Goal: Task Accomplishment & Management: Manage account settings

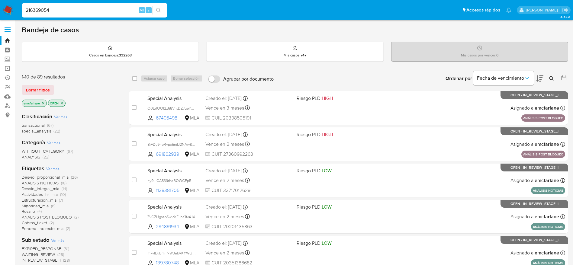
type input "216369054"
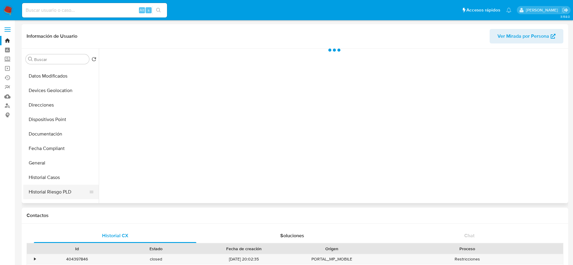
scroll to position [91, 0]
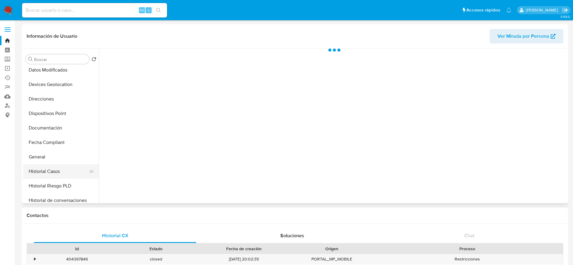
click at [48, 174] on button "Historial Casos" at bounding box center [58, 171] width 71 height 14
select select "10"
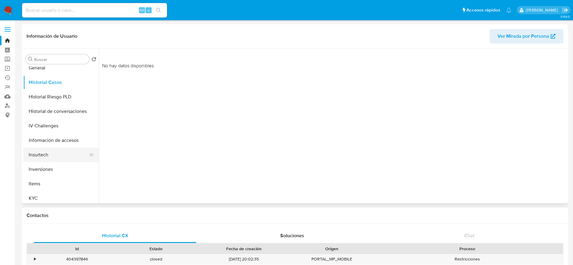
scroll to position [181, 0]
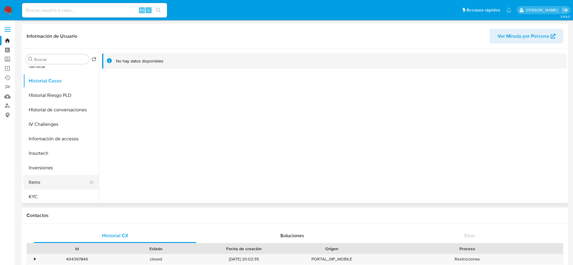
click at [42, 188] on button "Items" at bounding box center [58, 182] width 71 height 14
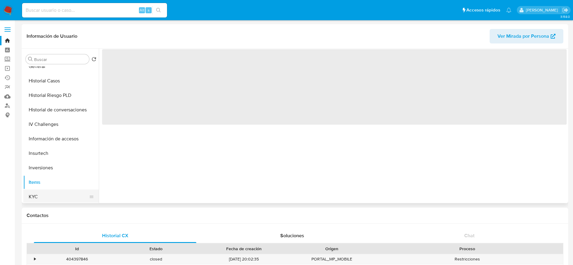
click at [43, 195] on button "KYC" at bounding box center [58, 197] width 71 height 14
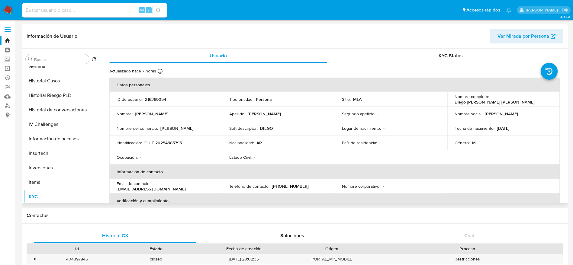
click at [150, 99] on p "216369054" at bounding box center [155, 99] width 21 height 5
copy p "216369054"
click at [85, 8] on input at bounding box center [94, 10] width 145 height 8
paste input "216369054"
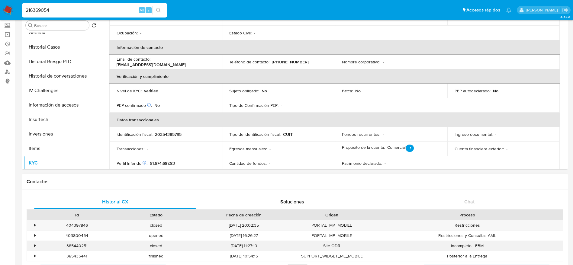
scroll to position [136, 0]
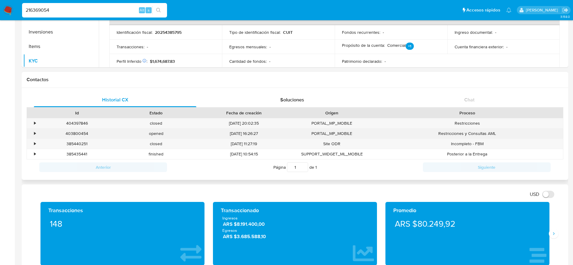
click at [82, 135] on div "403800454" at bounding box center [76, 134] width 79 height 10
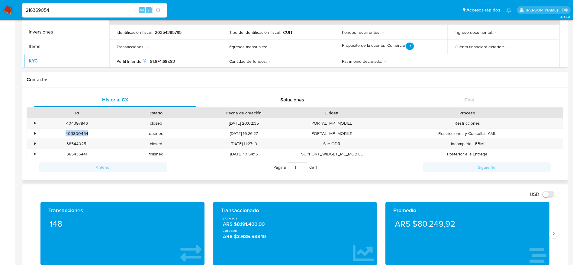
copy div "403800454"
click at [82, 12] on input "216369054" at bounding box center [94, 10] width 145 height 8
paste input "XytvYLcEfm2gZeMtgfIm3EMI"
type input "XytvYLcEfm2gZeMtgfIm3EMI"
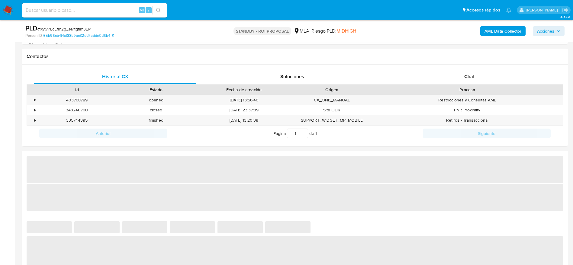
scroll to position [226, 0]
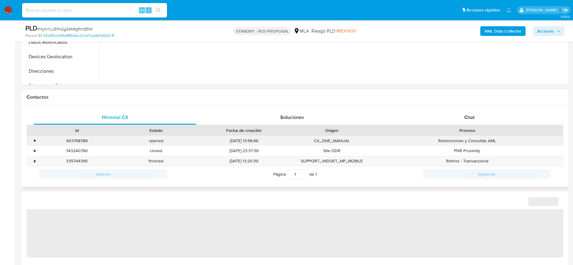
select select "10"
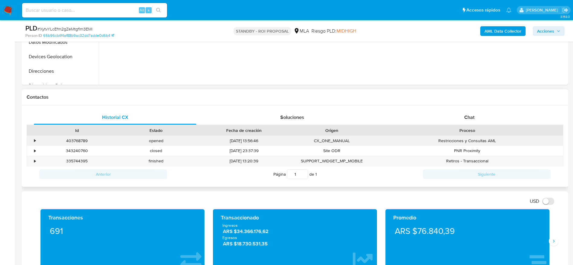
click at [79, 139] on div "403768789" at bounding box center [76, 141] width 79 height 10
drag, startPoint x: 79, startPoint y: 139, endPoint x: 336, endPoint y: 34, distance: 278.2
click at [79, 139] on div "403768789" at bounding box center [76, 141] width 79 height 10
copy div "403768789"
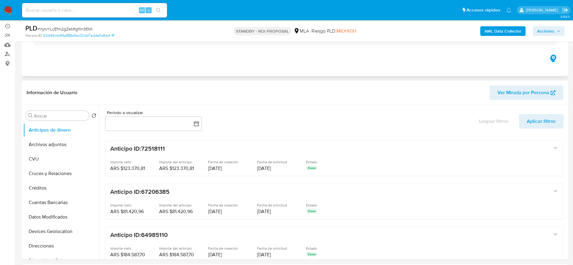
scroll to position [0, 0]
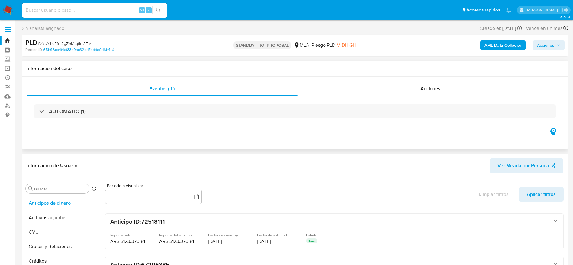
click at [61, 224] on button "Archivos adjuntos" at bounding box center [60, 217] width 75 height 14
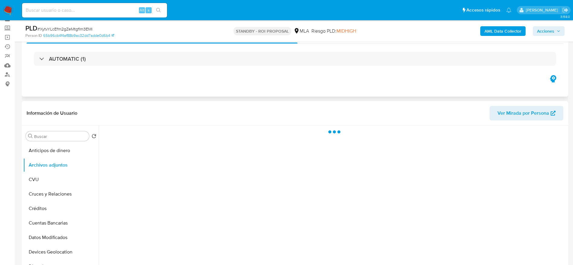
scroll to position [45, 0]
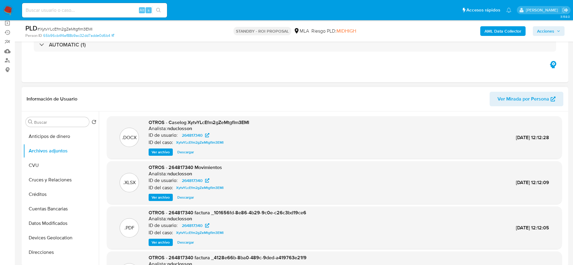
click at [183, 154] on span "Descargar" at bounding box center [185, 152] width 17 height 6
drag, startPoint x: 189, startPoint y: 196, endPoint x: 199, endPoint y: 194, distance: 10.4
click at [189, 196] on span "Descargar" at bounding box center [185, 197] width 17 height 6
click at [72, 26] on span "# XytvYLcEfm2gZeMtgfIm3EMI" at bounding box center [64, 29] width 55 height 6
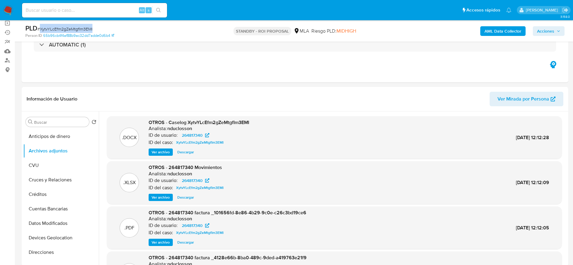
copy span "XytvYLcEfm2gZeMtgfIm3EMI"
click at [12, 4] on nav "Pausado Ver notificaciones Alt s Accesos rápidos Presiona las siguientes teclas…" at bounding box center [286, 10] width 573 height 20
click at [12, 8] on img at bounding box center [8, 10] width 10 height 10
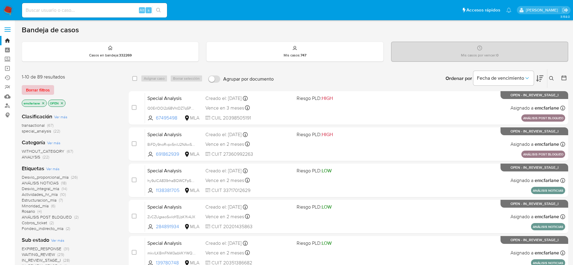
click at [47, 90] on span "Borrar filtros" at bounding box center [38, 90] width 24 height 8
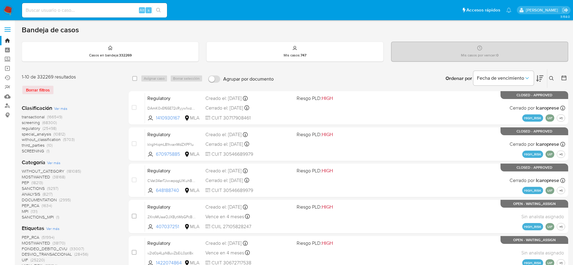
click at [548, 75] on button at bounding box center [552, 78] width 10 height 7
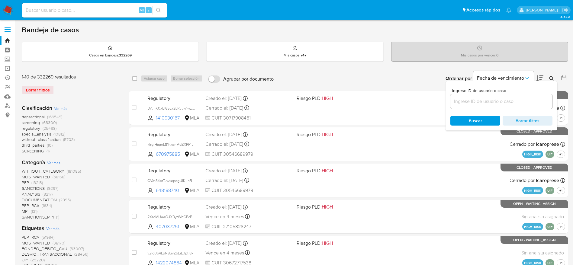
click at [484, 104] on input at bounding box center [501, 102] width 102 height 8
type input "XytvYLcEfm2gZeMtgfIm3EMI"
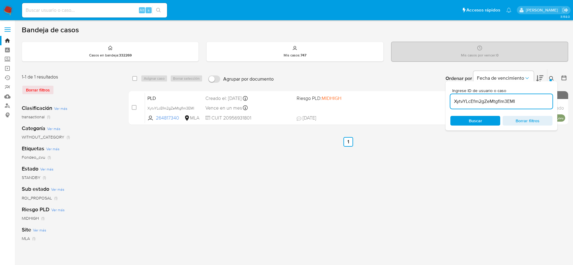
drag, startPoint x: 136, startPoint y: 79, endPoint x: 158, endPoint y: 81, distance: 22.1
click at [137, 79] on input "checkbox" at bounding box center [134, 78] width 5 height 5
checkbox input "true"
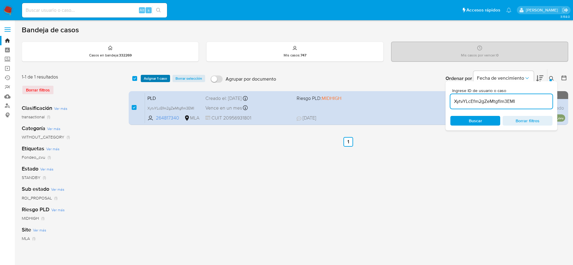
click at [159, 80] on span "Asignar 1 caso" at bounding box center [155, 78] width 23 height 6
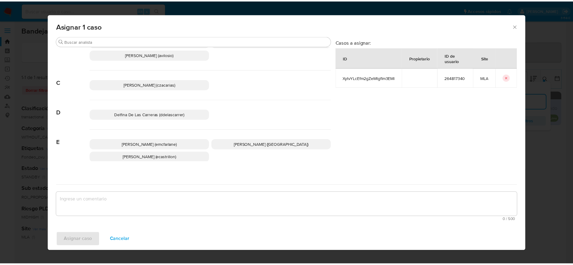
scroll to position [45, 0]
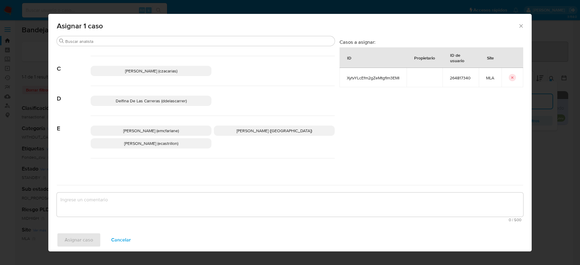
click at [156, 124] on div "Elaine Mc Farlane (emcfarlane) Emmanuel Hernan Vitiello (evitiello) Ezequiel Go…" at bounding box center [213, 137] width 244 height 43
click at [154, 132] on span "Elaine Mc Farlane (emcfarlane)" at bounding box center [151, 131] width 56 height 6
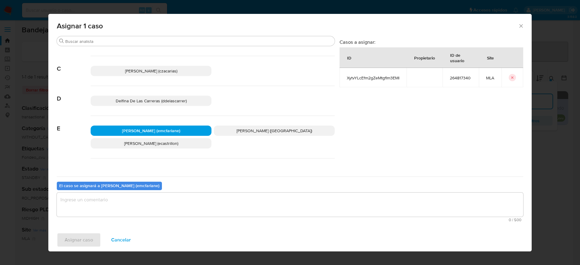
drag, startPoint x: 142, startPoint y: 202, endPoint x: 126, endPoint y: 225, distance: 27.8
click at [142, 202] on textarea "assign-modal" at bounding box center [290, 205] width 466 height 24
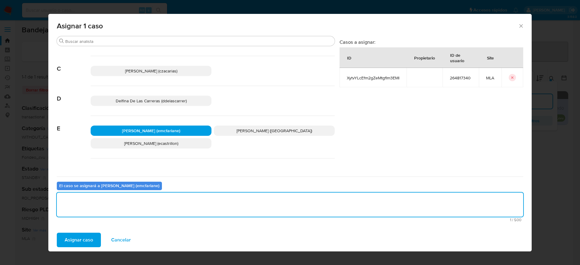
click at [79, 242] on span "Asignar caso" at bounding box center [79, 239] width 28 height 13
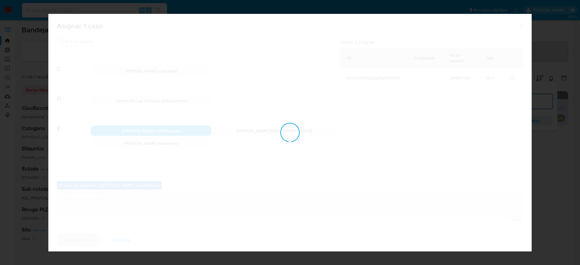
checkbox input "false"
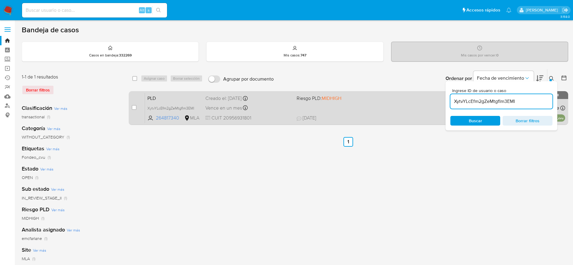
click at [361, 106] on div "PLD XytvYLcEfm2gZeMtgfIm3EMI 264817340 MLA Riesgo PLD: MIDHIGH Creado el: 12/07…" at bounding box center [355, 108] width 420 height 30
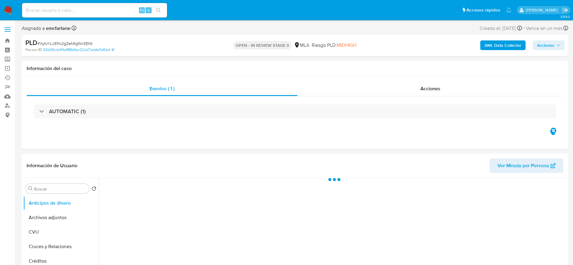
click at [418, 43] on div "AML Data Collector Acciones" at bounding box center [475, 45] width 178 height 14
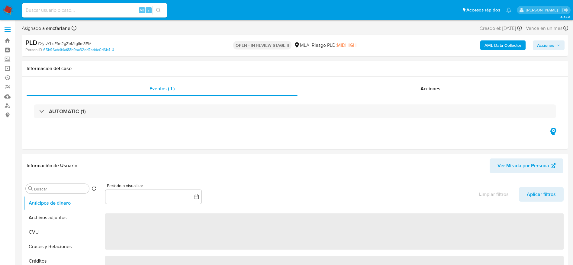
click at [543, 50] on div "AML Data Collector Acciones" at bounding box center [475, 45] width 178 height 14
select select "10"
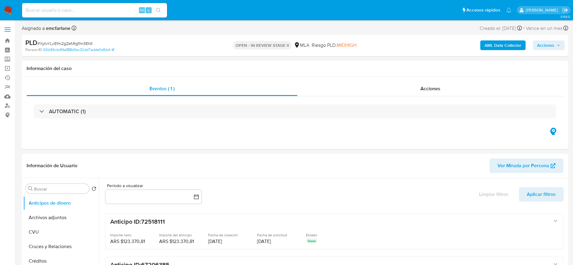
drag, startPoint x: 548, startPoint y: 45, endPoint x: 409, endPoint y: 50, distance: 139.3
click at [547, 45] on span "Acciones" at bounding box center [545, 45] width 17 height 10
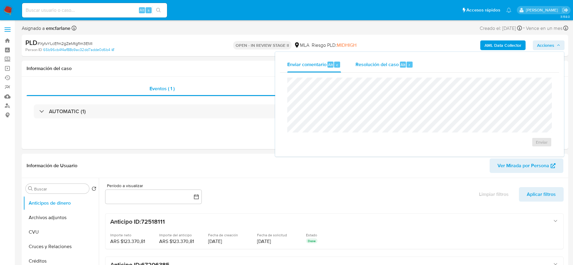
click at [377, 66] on span "Resolución del caso" at bounding box center [376, 64] width 43 height 7
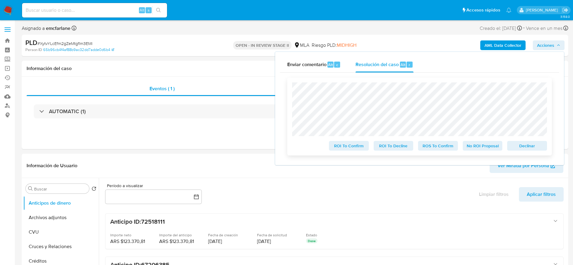
click at [525, 145] on span "Declinar" at bounding box center [526, 146] width 31 height 8
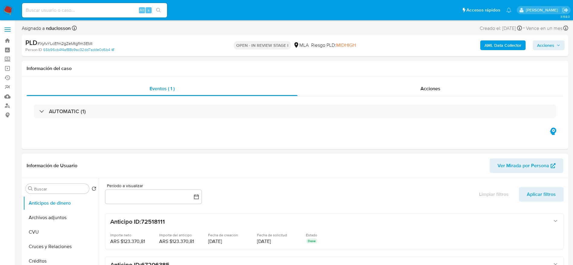
select select "10"
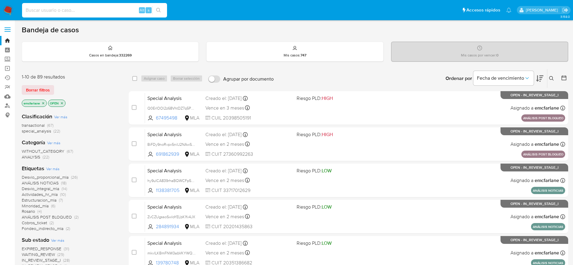
click at [88, 8] on input at bounding box center [94, 10] width 145 height 8
paste input "qNxgetjvzjm8AwgeN9ffWdyt"
type input "qNxgetjvzjm8AwgeN9ffWdyt"
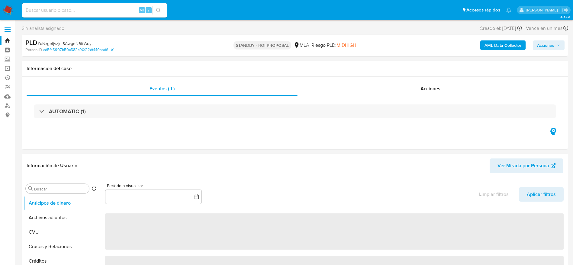
select select "10"
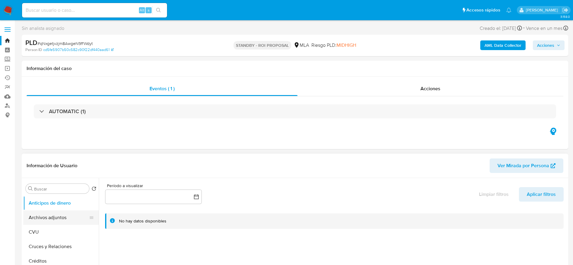
click at [41, 215] on button "Archivos adjuntos" at bounding box center [58, 217] width 71 height 14
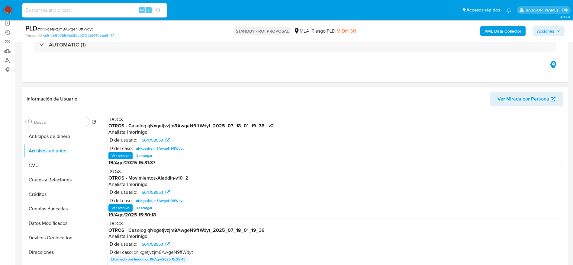
scroll to position [45, 0]
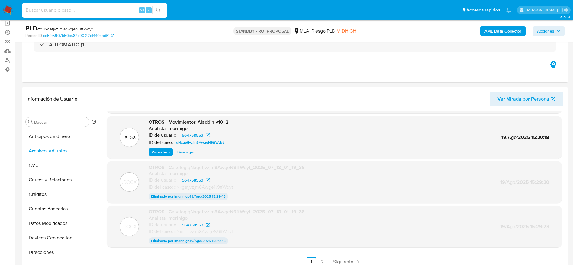
click at [79, 7] on input at bounding box center [94, 10] width 145 height 8
paste input "564758553"
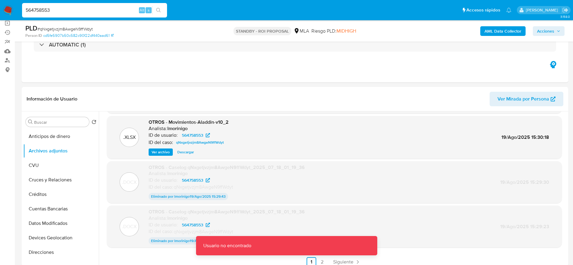
click at [79, 7] on input "564758553" at bounding box center [94, 10] width 145 height 8
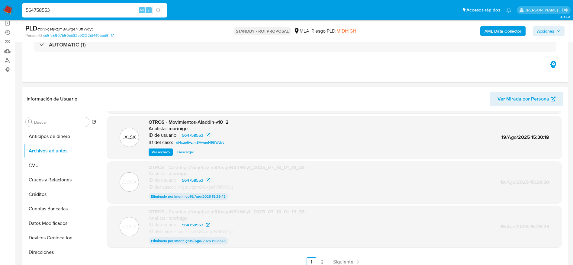
type input "564758553"
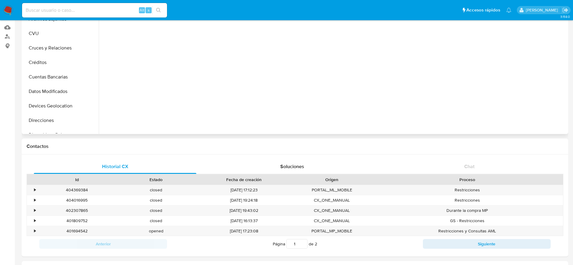
scroll to position [91, 0]
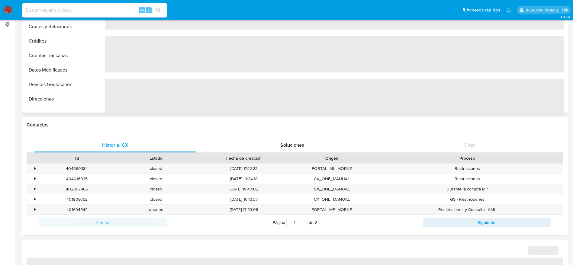
select select "10"
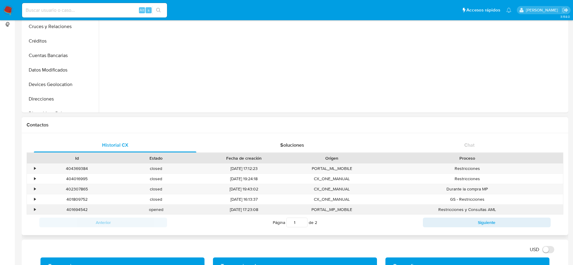
click at [80, 211] on div "401694542" at bounding box center [76, 210] width 79 height 10
copy div "401694542"
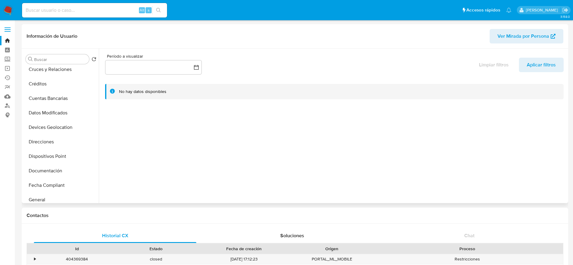
scroll to position [136, 0]
click at [42, 128] on button "Historial Casos" at bounding box center [58, 126] width 71 height 14
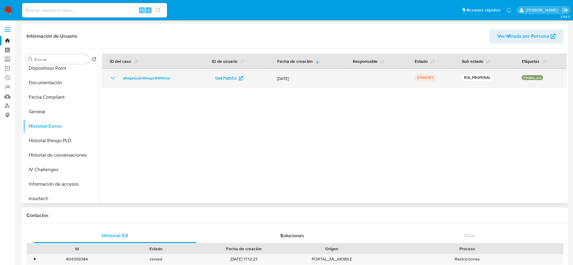
drag, startPoint x: 186, startPoint y: 82, endPoint x: 119, endPoint y: 80, distance: 67.1
click at [119, 80] on td "qNxgetjvzjm8AwgeN9ffWdyt" at bounding box center [153, 78] width 102 height 19
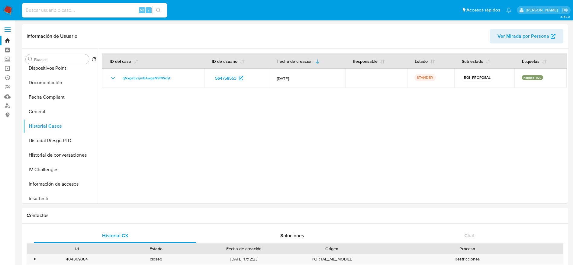
drag, startPoint x: 3, startPoint y: 7, endPoint x: 152, endPoint y: 2, distance: 148.4
click at [3, 7] on img at bounding box center [8, 10] width 10 height 10
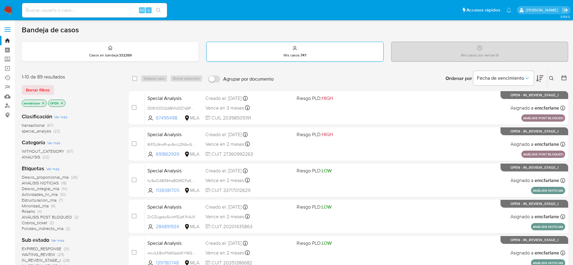
click at [39, 91] on span "Borrar filtros" at bounding box center [38, 90] width 24 height 8
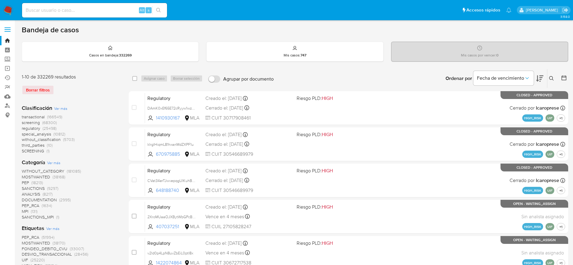
drag, startPoint x: 551, startPoint y: 79, endPoint x: 535, endPoint y: 99, distance: 25.8
click at [551, 79] on icon at bounding box center [551, 78] width 5 height 5
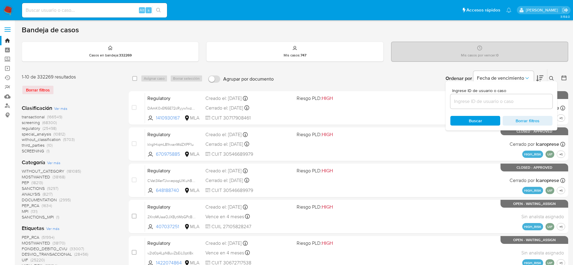
click at [512, 106] on div at bounding box center [501, 101] width 102 height 14
click at [508, 101] on input at bounding box center [501, 102] width 102 height 8
paste input "qNxgetjvzjm8AwgeN9ffWdyt"
type input "qNxgetjvzjm8AwgeN9ffWdyt"
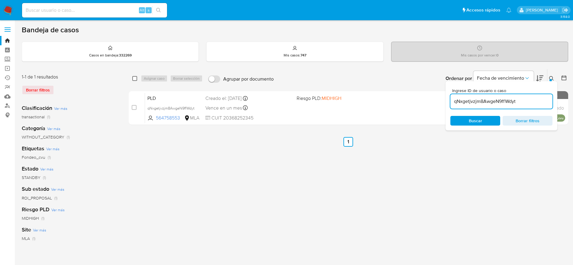
drag, startPoint x: 133, startPoint y: 79, endPoint x: 137, endPoint y: 78, distance: 4.3
click at [133, 79] on input "checkbox" at bounding box center [134, 78] width 5 height 5
checkbox input "true"
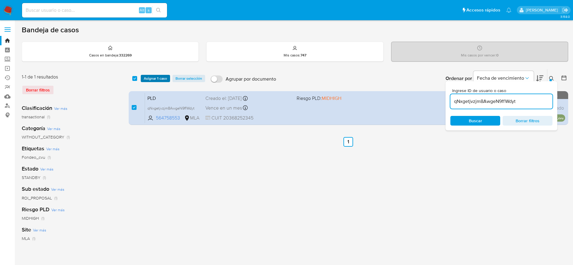
click at [146, 78] on span "Asignar 1 caso" at bounding box center [155, 78] width 23 height 6
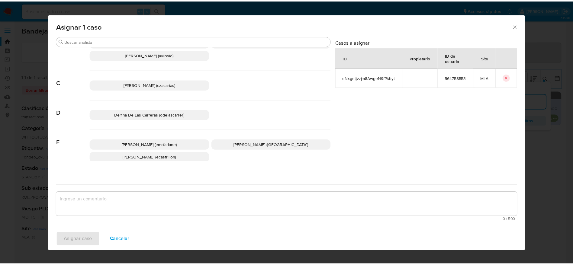
scroll to position [45, 0]
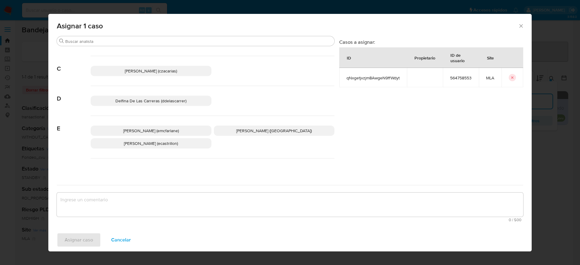
drag, startPoint x: 155, startPoint y: 128, endPoint x: 143, endPoint y: 177, distance: 50.2
click at [155, 129] on span "[PERSON_NAME] (emcfarlane)" at bounding box center [151, 131] width 56 height 6
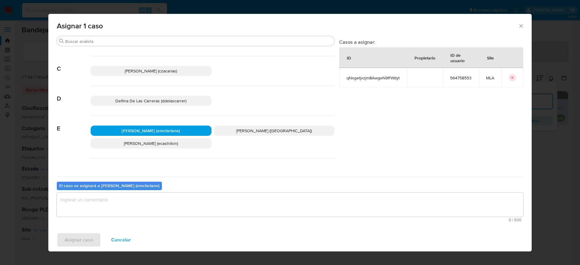
drag, startPoint x: 135, startPoint y: 208, endPoint x: 107, endPoint y: 231, distance: 36.3
click at [134, 209] on textarea "assign-modal" at bounding box center [290, 205] width 466 height 24
type textarea "v"
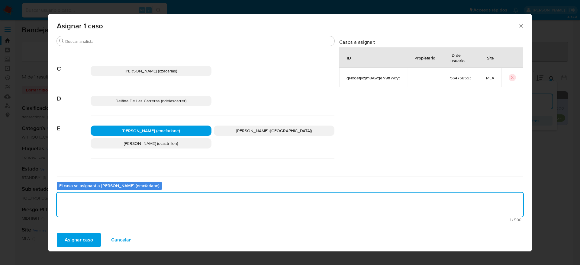
click at [81, 234] on span "Asignar caso" at bounding box center [79, 239] width 28 height 13
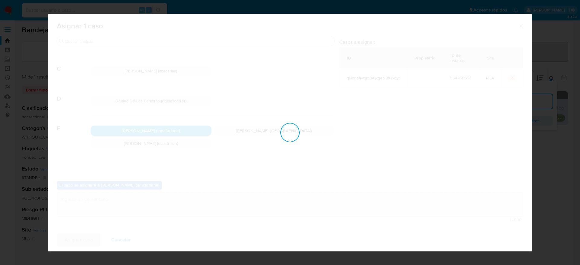
checkbox input "false"
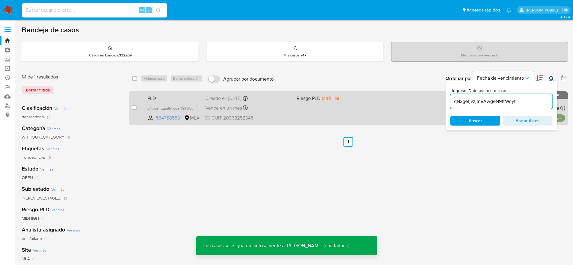
click at [287, 112] on div "Vence en un mes Vence el 10/10/2025 03:07:27" at bounding box center [248, 108] width 86 height 8
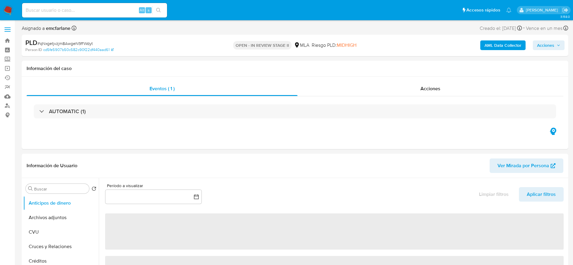
select select "10"
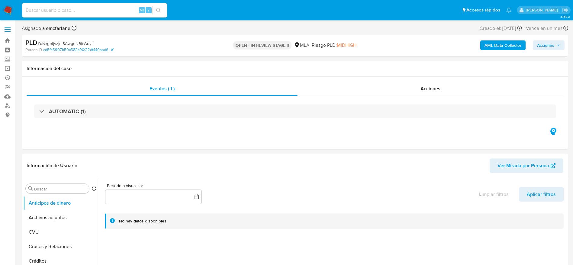
click at [535, 45] on button "Acciones" at bounding box center [549, 45] width 32 height 10
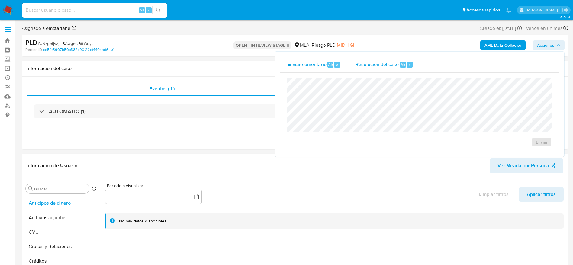
click at [393, 69] on div "Resolución del caso Alt r" at bounding box center [384, 65] width 58 height 16
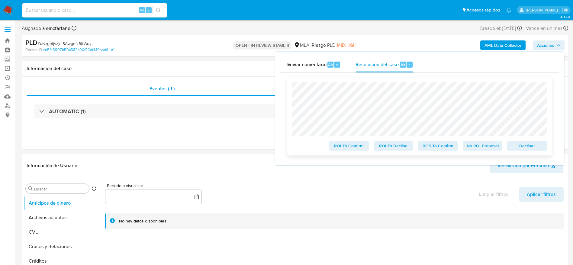
click at [537, 145] on span "Declinar" at bounding box center [526, 146] width 31 height 8
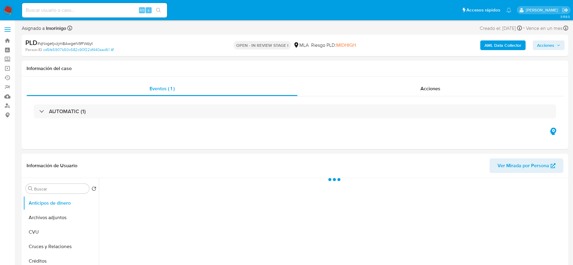
select select "10"
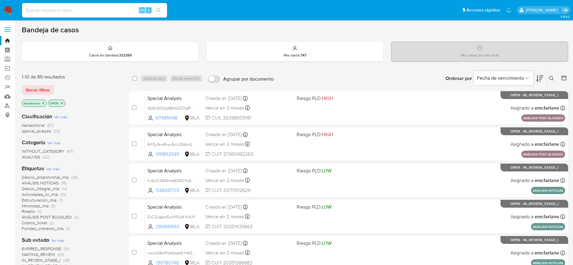
click at [104, 8] on input at bounding box center [94, 10] width 145 height 8
paste input "Sqe693tkfolG653OpxD6gYbN"
type input "Sqe693tkfolG653OpxD6gYbN"
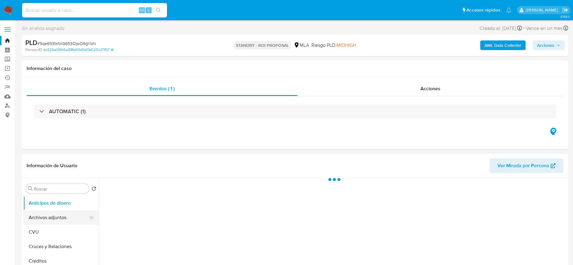
click at [54, 219] on button "Archivos adjuntos" at bounding box center [58, 217] width 71 height 14
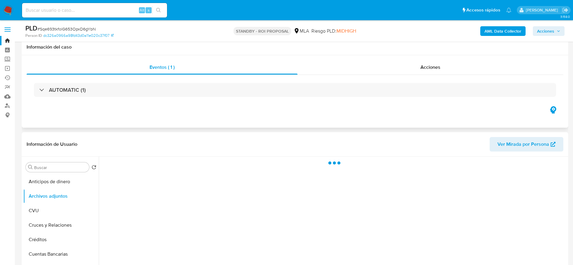
scroll to position [91, 0]
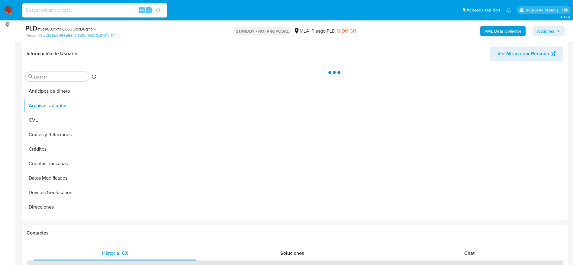
select select "10"
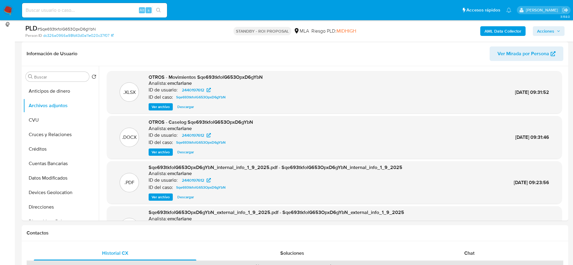
click at [67, 28] on span "# Sqe693tkfolG653OpxD6gYbN" at bounding box center [66, 29] width 58 height 6
copy span "Sqe693tkfolG653OpxD6gYbN"
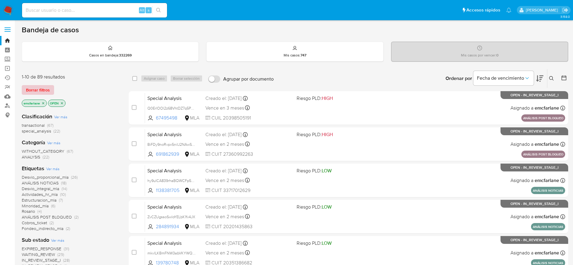
click at [44, 90] on span "Borrar filtros" at bounding box center [38, 90] width 24 height 8
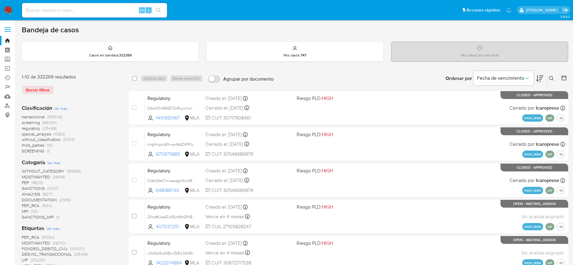
drag, startPoint x: 552, startPoint y: 77, endPoint x: 498, endPoint y: 114, distance: 65.4
click at [552, 77] on icon at bounding box center [551, 78] width 5 height 5
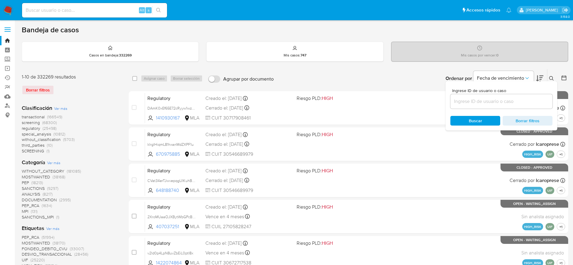
click at [500, 102] on input at bounding box center [501, 102] width 102 height 8
type input "Sqe693tkfolG653OpxD6gYbN"
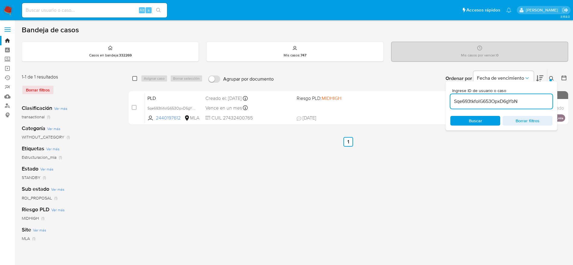
click at [134, 79] on input "checkbox" at bounding box center [134, 78] width 5 height 5
checkbox input "true"
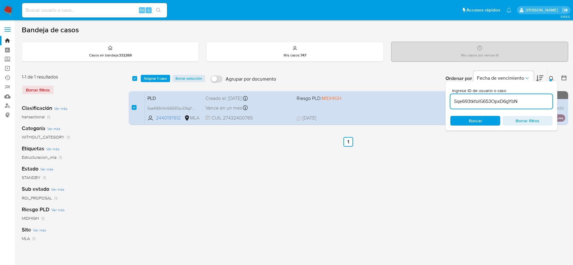
click at [153, 83] on div "select-all-cases-checkbox Asignar 1 caso Borrar selección Agrupar por documento…" at bounding box center [348, 78] width 439 height 19
click at [153, 79] on span "Asignar 1 caso" at bounding box center [155, 78] width 23 height 6
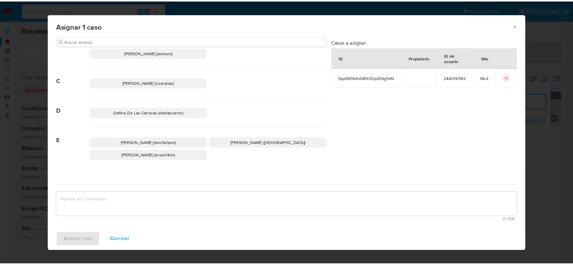
scroll to position [45, 0]
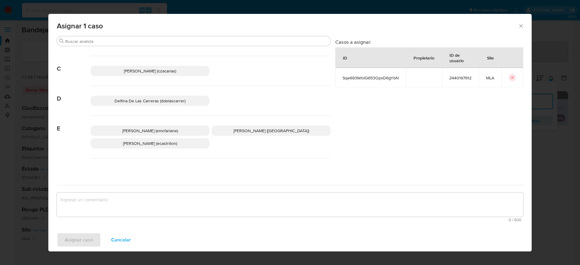
click at [146, 129] on span "[PERSON_NAME] (emcfarlane)" at bounding box center [150, 131] width 56 height 6
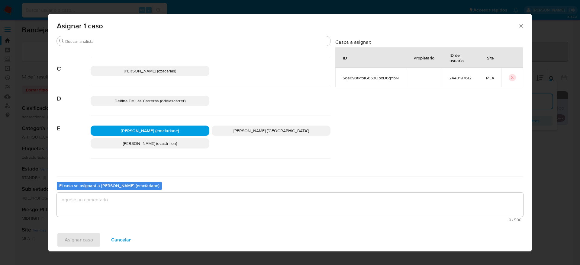
drag, startPoint x: 115, startPoint y: 202, endPoint x: 108, endPoint y: 205, distance: 8.1
click at [115, 201] on textarea "assign-modal" at bounding box center [290, 205] width 466 height 24
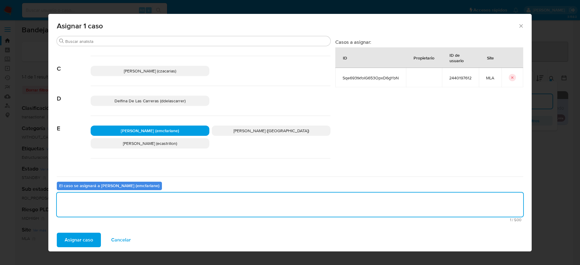
click at [78, 229] on div "Asignar caso Cancelar" at bounding box center [289, 240] width 483 height 23
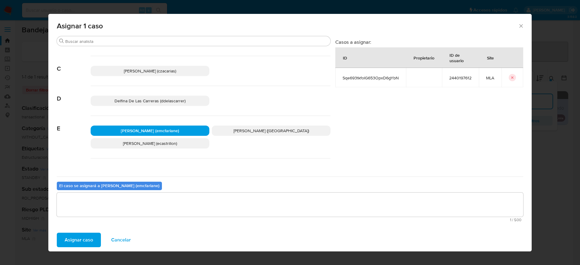
click at [79, 240] on span "Asignar caso" at bounding box center [79, 239] width 28 height 13
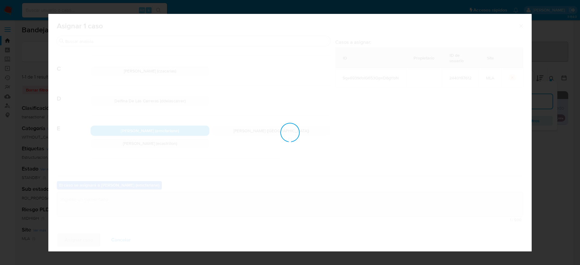
checkbox input "false"
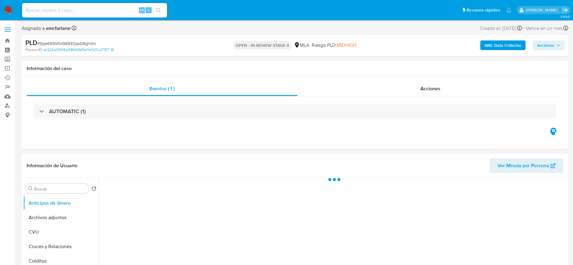
click at [551, 45] on span "Acciones" at bounding box center [545, 45] width 17 height 10
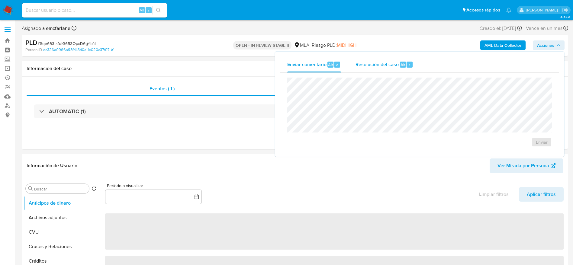
drag, startPoint x: 393, startPoint y: 59, endPoint x: 391, endPoint y: 74, distance: 15.5
click at [393, 60] on div "Resolución del caso Alt r" at bounding box center [384, 65] width 58 height 16
select select "10"
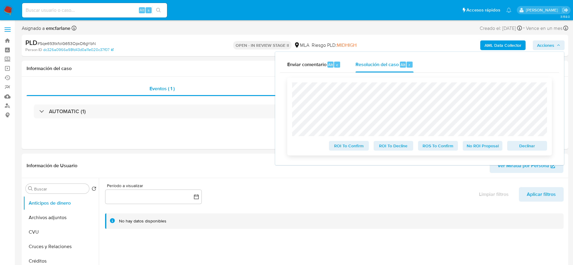
click at [517, 147] on span "Declinar" at bounding box center [526, 146] width 31 height 8
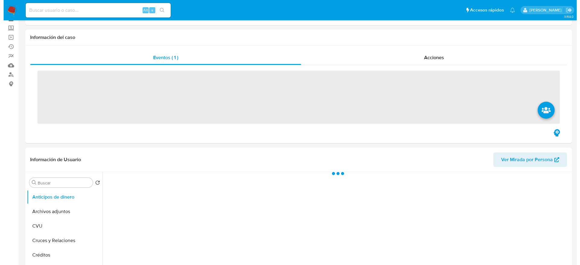
scroll to position [45, 0]
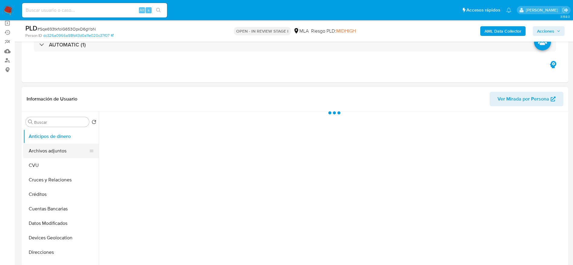
click at [34, 155] on button "Archivos adjuntos" at bounding box center [58, 151] width 71 height 14
select select "10"
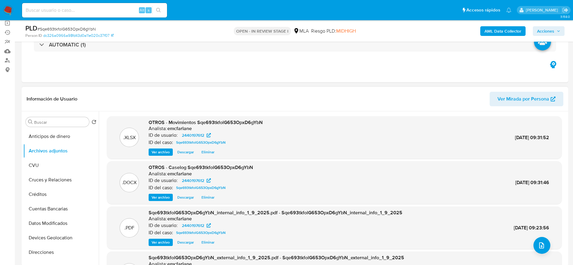
click at [208, 197] on span "Eliminar" at bounding box center [207, 197] width 13 height 6
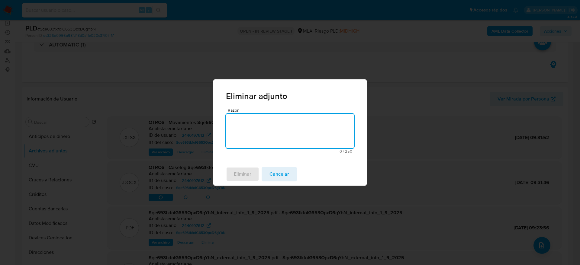
click at [246, 132] on textarea "Razón" at bounding box center [290, 131] width 128 height 34
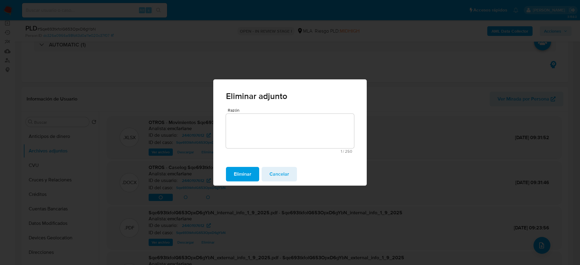
click at [245, 172] on span "Eliminar" at bounding box center [243, 174] width 18 height 13
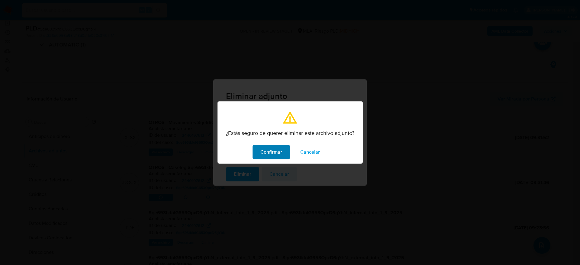
click at [268, 149] on span "Confirmar" at bounding box center [271, 152] width 22 height 13
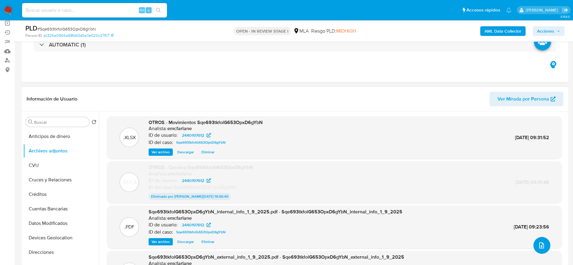
click at [536, 240] on button "upload-file" at bounding box center [541, 245] width 17 height 17
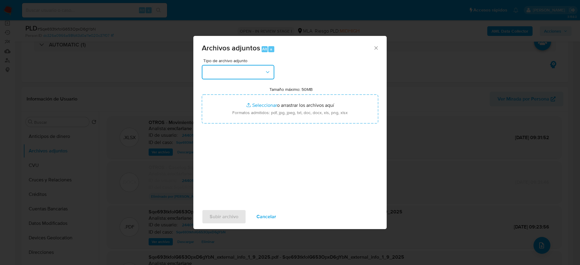
click at [273, 72] on button "button" at bounding box center [238, 72] width 72 height 14
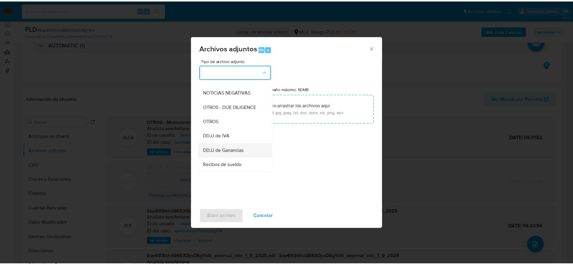
scroll to position [91, 0]
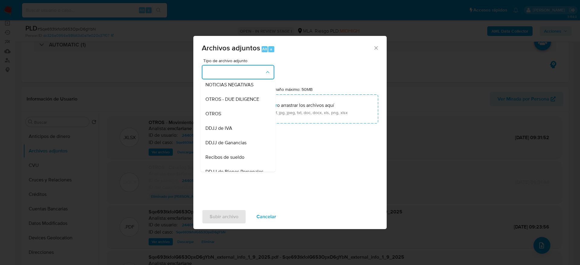
click at [217, 121] on div "OTROS" at bounding box center [236, 114] width 62 height 14
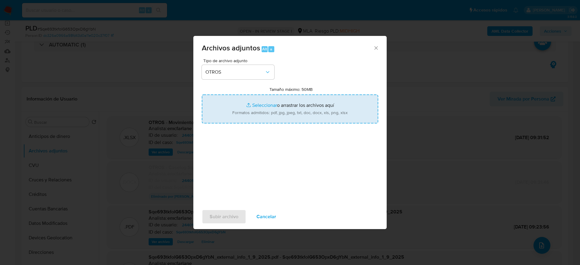
type input "C:\fakepath\Caselog Sqe693tkfolG653OpxD6gYbN v2.docx"
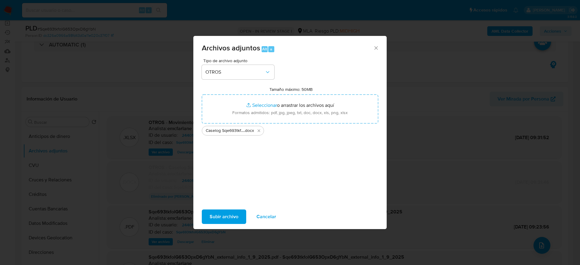
click at [221, 215] on span "Subir archivo" at bounding box center [224, 216] width 29 height 13
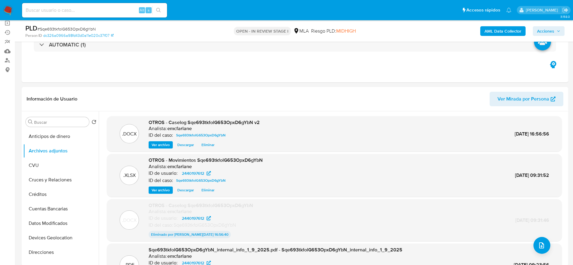
click at [86, 9] on input at bounding box center [94, 10] width 145 height 8
paste input "heHy8oR6yT9lmpt2hHkGjnKw"
type input "heHy8oR6yT9lmpt2hHkGjnKw"
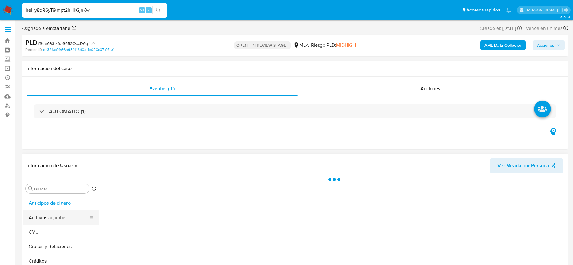
click at [46, 220] on button "Archivos adjuntos" at bounding box center [58, 217] width 71 height 14
select select "10"
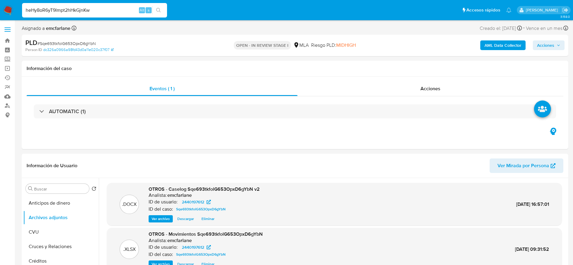
drag, startPoint x: 547, startPoint y: 43, endPoint x: 532, endPoint y: 49, distance: 15.5
click at [547, 43] on span "Acciones" at bounding box center [545, 45] width 17 height 10
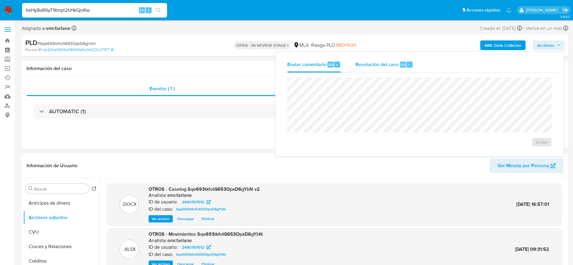
click at [395, 61] on span "Resolución del caso" at bounding box center [376, 64] width 43 height 7
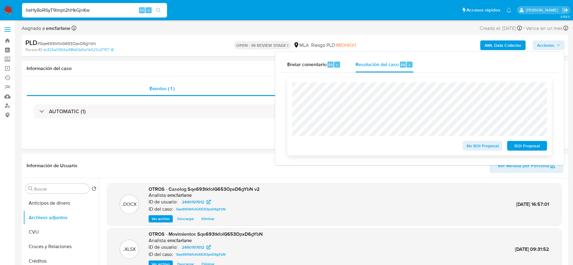
click at [527, 143] on span "ROI Proposal" at bounding box center [526, 146] width 31 height 8
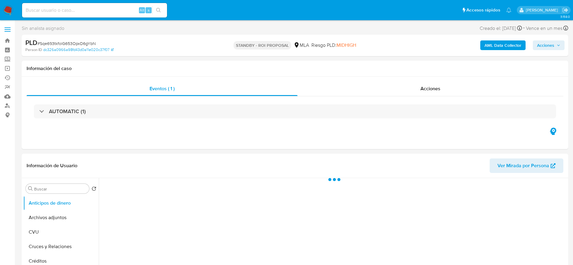
select select "10"
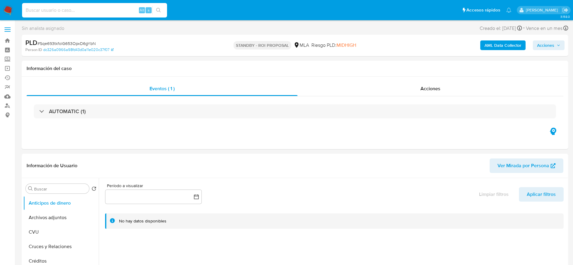
click at [97, 8] on input at bounding box center [94, 10] width 145 height 8
paste input "heHy8oR6yT9lmpt2hHkGjnKw"
type input "heHy8oR6yT9lmpt2hHkGjnKw"
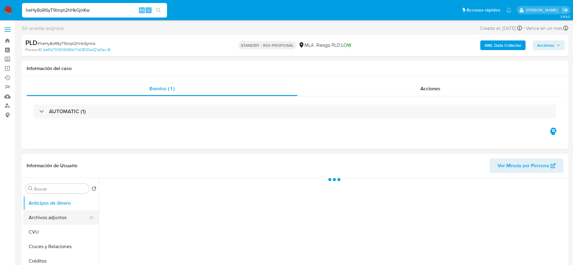
click at [44, 218] on button "Archivos adjuntos" at bounding box center [58, 217] width 71 height 14
select select "10"
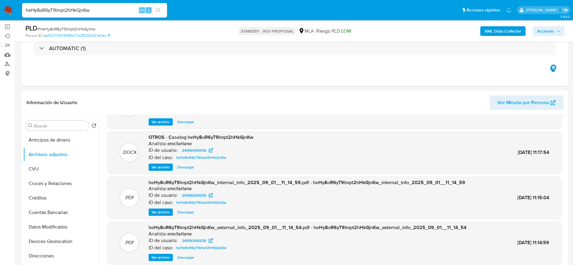
scroll to position [45, 0]
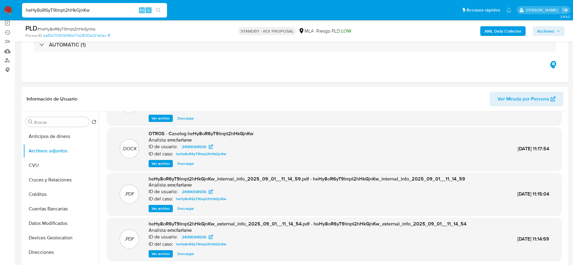
click at [61, 27] on span "# heHy8oR6yT9lmpt2hHkGjnKw" at bounding box center [66, 29] width 58 height 6
copy span "heHy8oR6yT9lmpt2hHkGjnKw"
drag, startPoint x: 11, startPoint y: 3, endPoint x: 7, endPoint y: 8, distance: 6.2
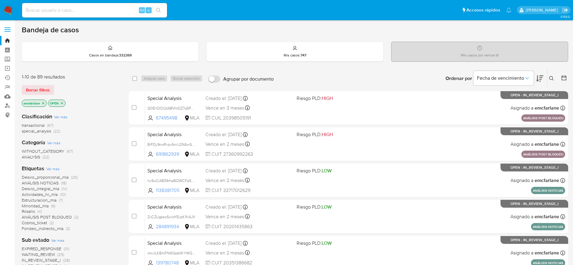
click at [33, 90] on span "Borrar filtros" at bounding box center [38, 90] width 24 height 8
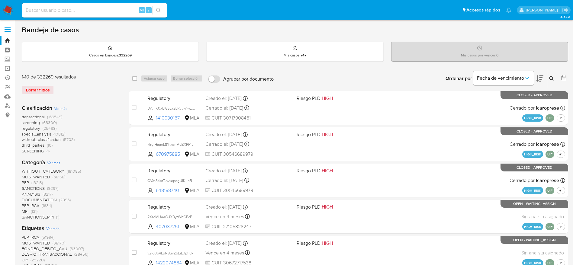
click at [550, 81] on button at bounding box center [552, 78] width 10 height 7
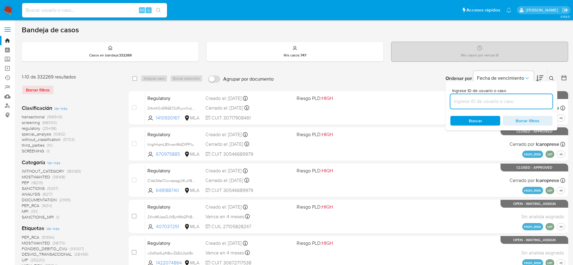
click at [498, 105] on input at bounding box center [501, 102] width 102 height 8
type input "heHy8oR6yT9lmpt2hHkGjnKw"
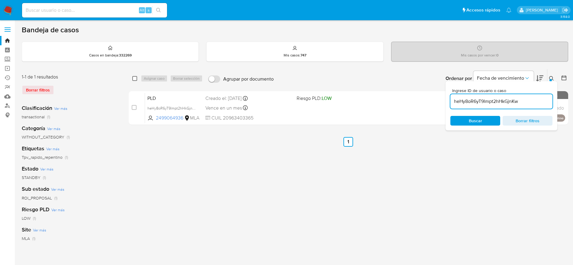
click at [136, 79] on input "checkbox" at bounding box center [134, 78] width 5 height 5
checkbox input "true"
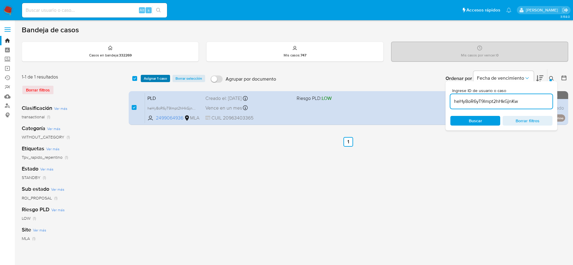
click at [150, 80] on span "Asignar 1 caso" at bounding box center [155, 78] width 23 height 6
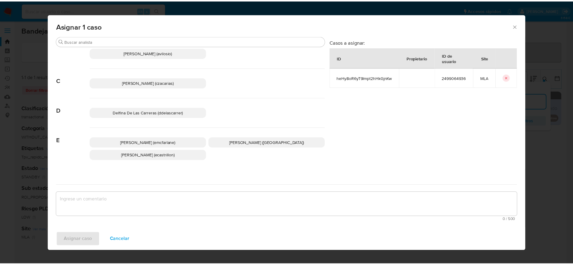
scroll to position [45, 0]
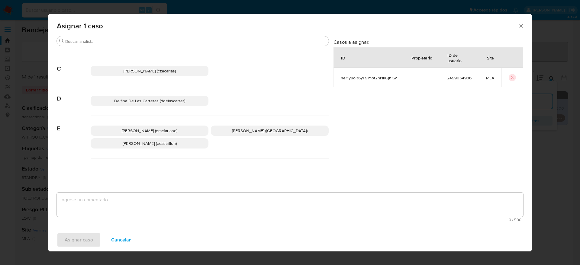
click at [157, 130] on span "[PERSON_NAME] (emcfarlane)" at bounding box center [150, 131] width 56 height 6
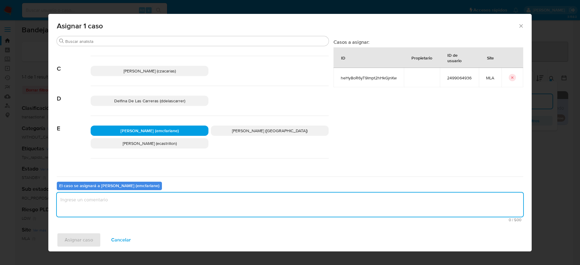
click at [135, 206] on textarea "assign-modal" at bounding box center [290, 205] width 466 height 24
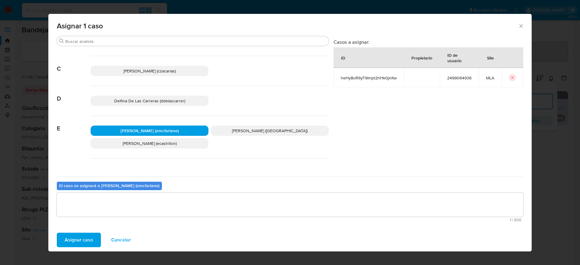
click at [84, 241] on span "Asignar caso" at bounding box center [79, 239] width 28 height 13
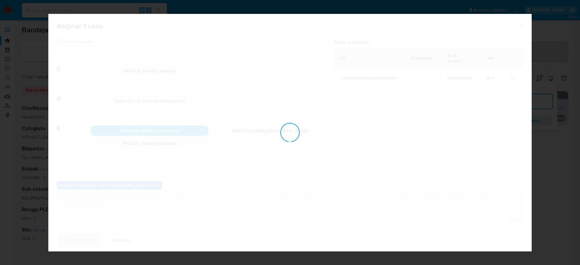
checkbox input "false"
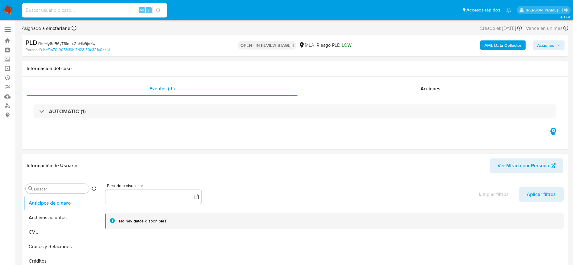
select select "10"
click at [551, 43] on span "Acciones" at bounding box center [545, 45] width 17 height 10
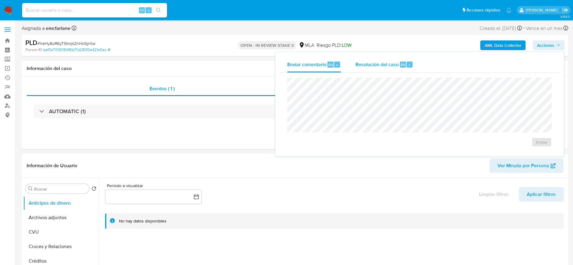
click at [377, 68] on span "Resolución del caso" at bounding box center [376, 64] width 43 height 7
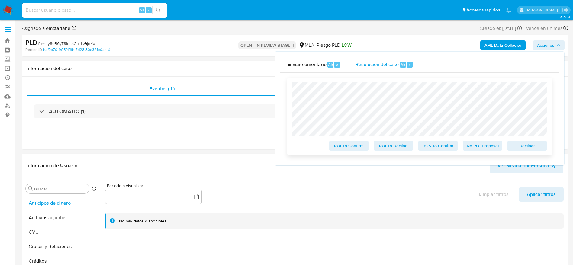
click at [525, 146] on span "Declinar" at bounding box center [526, 146] width 31 height 8
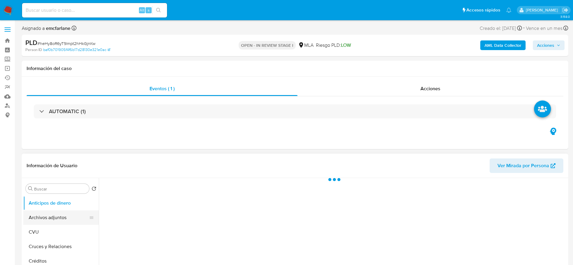
click at [59, 215] on button "Archivos adjuntos" at bounding box center [58, 217] width 71 height 14
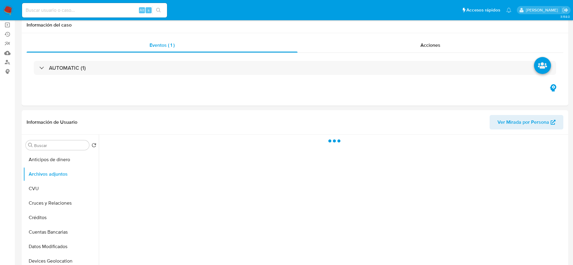
select select "10"
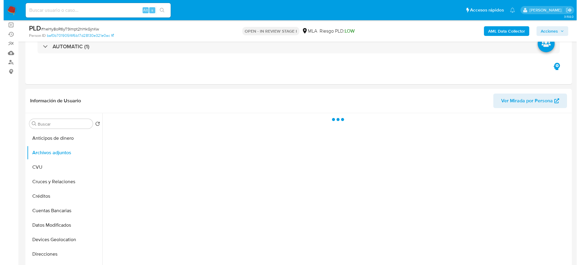
scroll to position [91, 0]
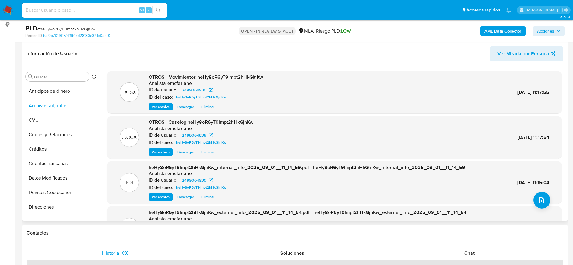
click at [211, 151] on span "Eliminar" at bounding box center [207, 152] width 13 height 6
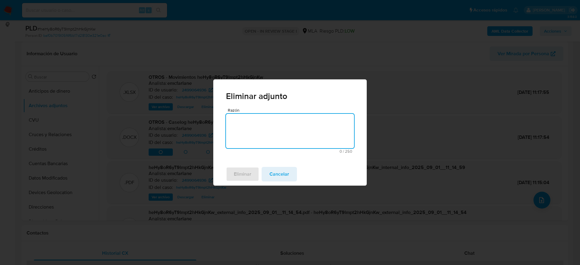
click at [236, 127] on textarea "Razón" at bounding box center [290, 131] width 128 height 34
click at [232, 172] on button "Eliminar" at bounding box center [242, 174] width 33 height 14
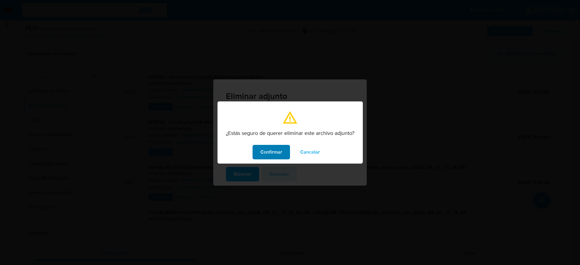
click at [273, 150] on span "Confirmar" at bounding box center [271, 152] width 22 height 13
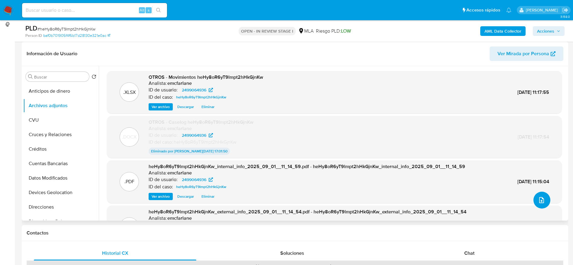
click at [533, 197] on button "upload-file" at bounding box center [541, 200] width 17 height 17
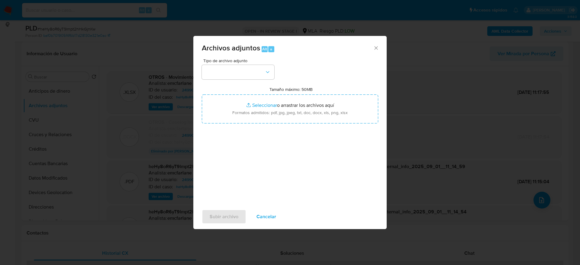
click at [242, 63] on span "Tipo de archivo adjunto" at bounding box center [239, 61] width 72 height 4
click at [241, 73] on button "button" at bounding box center [238, 72] width 72 height 14
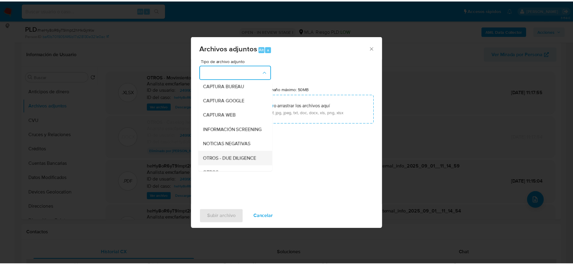
scroll to position [45, 0]
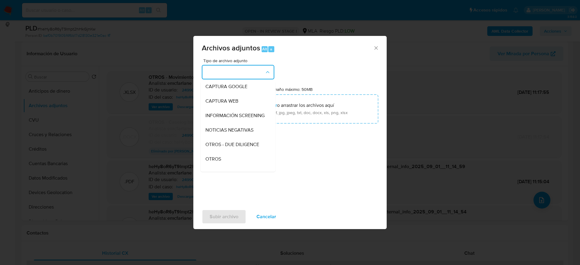
click at [218, 161] on span "OTROS" at bounding box center [213, 159] width 16 height 6
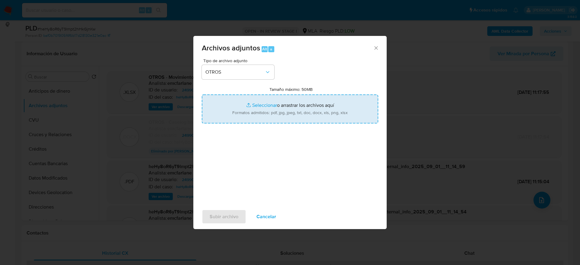
type input "C:\fakepath\Caselog heHy8oR6yT9lmpt2hHkGjnKw v2.docx"
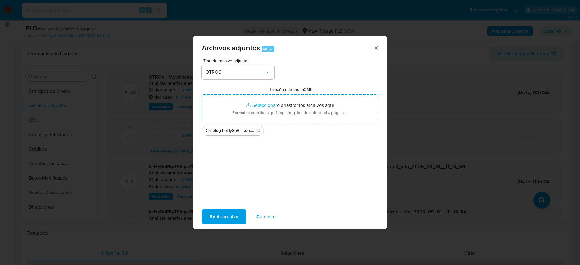
click at [215, 220] on span "Subir archivo" at bounding box center [224, 216] width 29 height 13
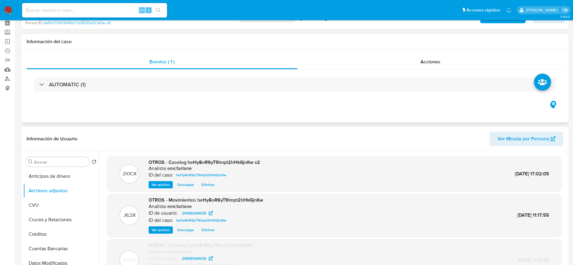
scroll to position [0, 0]
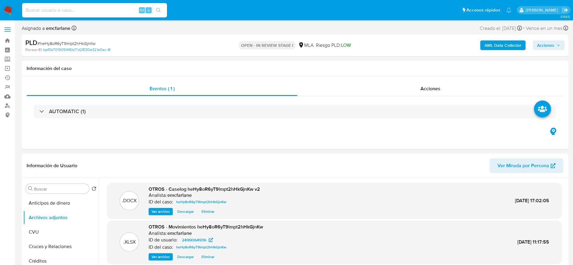
click at [549, 47] on span "Acciones" at bounding box center [545, 45] width 17 height 10
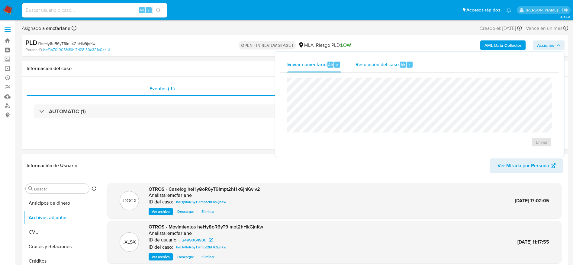
click at [405, 65] on div "Alt" at bounding box center [403, 65] width 6 height 6
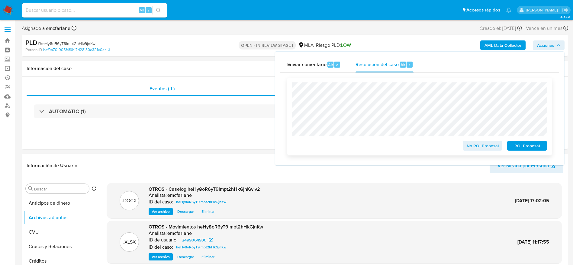
click at [527, 148] on span "ROI Proposal" at bounding box center [526, 146] width 31 height 8
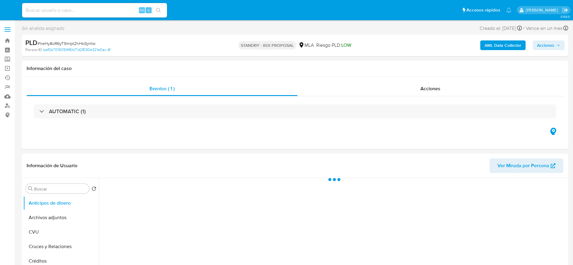
select select "10"
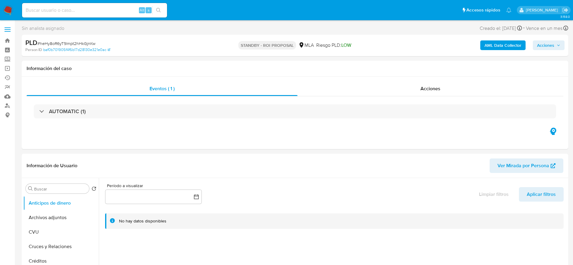
click at [124, 6] on input at bounding box center [94, 10] width 145 height 8
paste input "TixmMpKy8RRhmoEryhrVLnH5"
type input "TixmMpKy8RRhmoEryhrVLnH5"
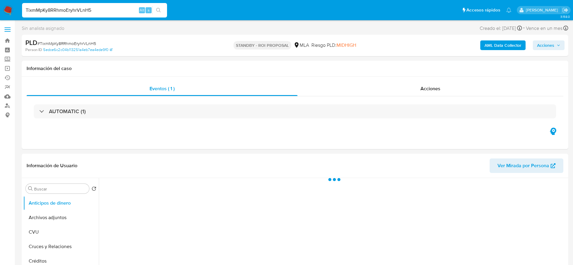
select select "10"
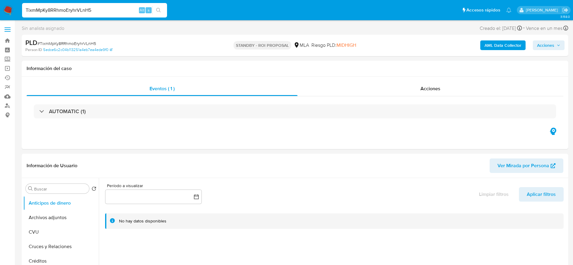
click at [67, 44] on span "# TixmMpKy8RRhmoEryhrVLnH5" at bounding box center [66, 43] width 59 height 6
copy span "TixmMpKy8RRhmoEryhrVLnH5"
drag, startPoint x: 6, startPoint y: 6, endPoint x: 10, endPoint y: 8, distance: 4.3
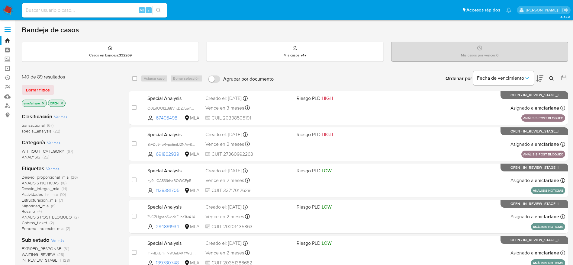
drag, startPoint x: 42, startPoint y: 87, endPoint x: 50, endPoint y: 85, distance: 8.0
click at [42, 87] on span "Borrar filtros" at bounding box center [38, 90] width 24 height 8
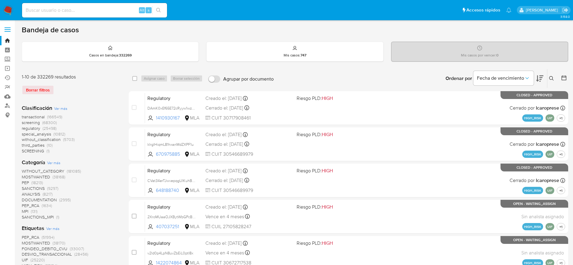
click at [550, 77] on icon at bounding box center [551, 78] width 5 height 5
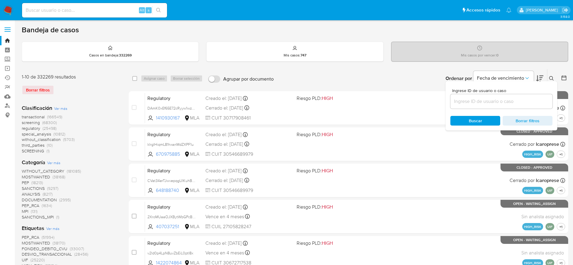
click at [516, 98] on input at bounding box center [501, 102] width 102 height 8
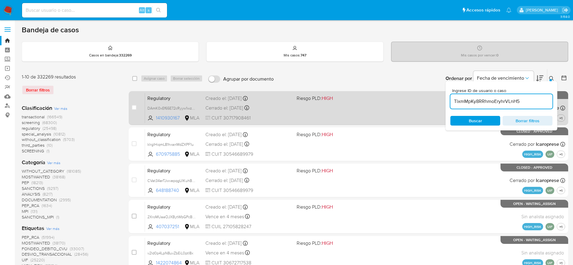
type input "TixmMpKy8RRhmoEryhrVLnH5"
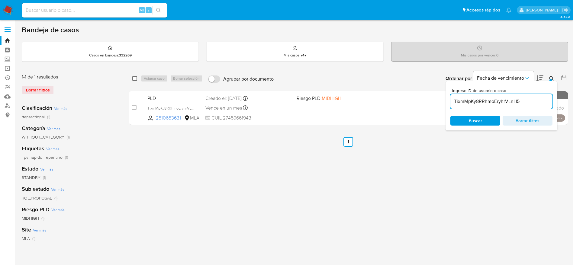
click at [134, 80] on input "checkbox" at bounding box center [134, 78] width 5 height 5
checkbox input "true"
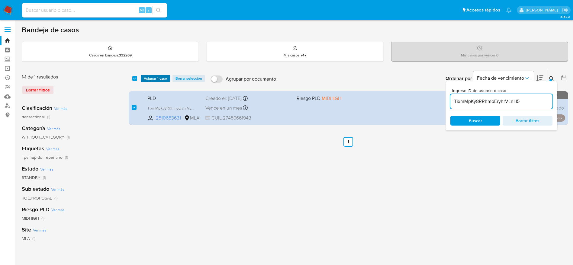
click at [148, 77] on span "Asignar 1 caso" at bounding box center [155, 78] width 23 height 6
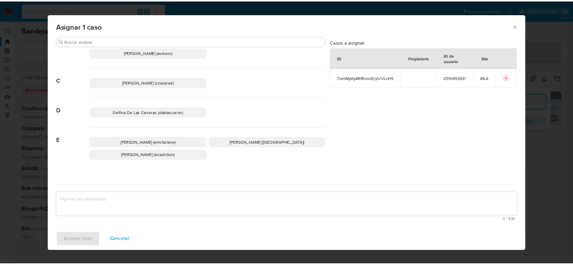
scroll to position [45, 0]
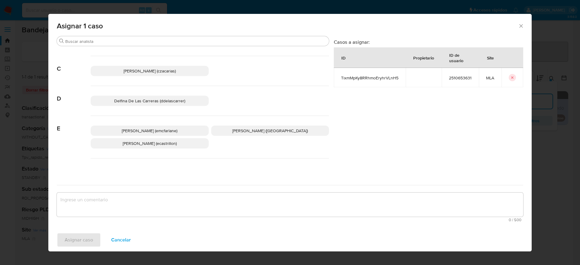
click at [153, 124] on div "[PERSON_NAME] (emcfarlane) [PERSON_NAME] (evitiello) [PERSON_NAME] (ecastrillon)" at bounding box center [210, 137] width 238 height 43
click at [156, 133] on span "[PERSON_NAME] (emcfarlane)" at bounding box center [150, 131] width 56 height 6
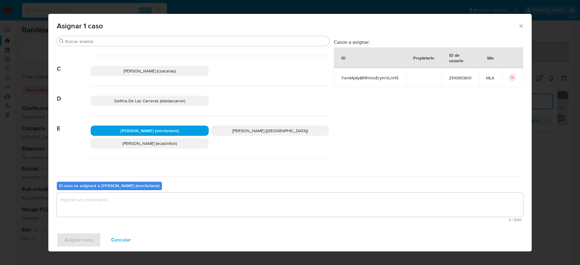
click at [133, 205] on textarea "assign-modal" at bounding box center [290, 205] width 466 height 24
click at [87, 242] on span "Asignar caso" at bounding box center [79, 239] width 28 height 13
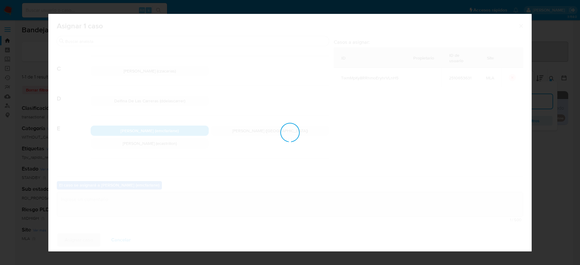
checkbox input "false"
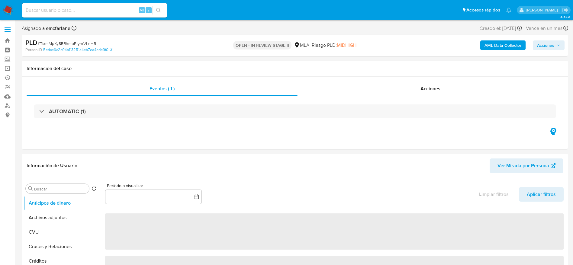
click at [537, 44] on span "Acciones" at bounding box center [545, 45] width 17 height 10
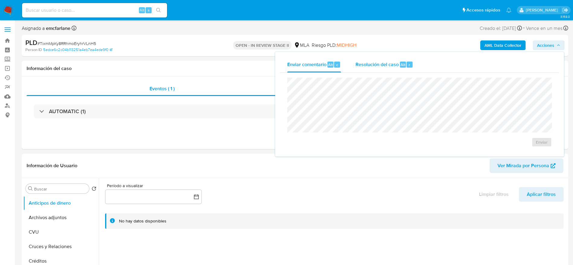
select select "10"
click at [390, 66] on span "Resolución del caso" at bounding box center [376, 64] width 43 height 7
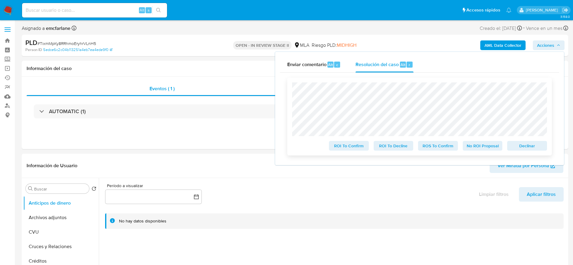
click at [515, 146] on span "Declinar" at bounding box center [526, 146] width 31 height 8
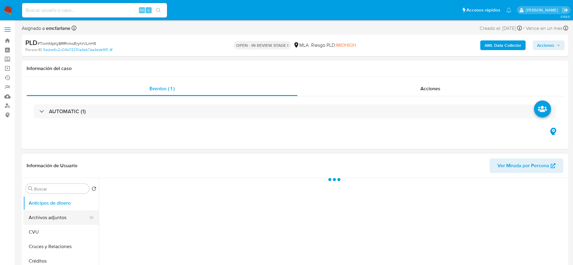
click at [56, 220] on button "Archivos adjuntos" at bounding box center [58, 217] width 71 height 14
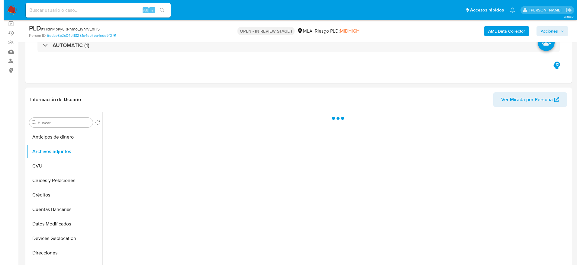
scroll to position [91, 0]
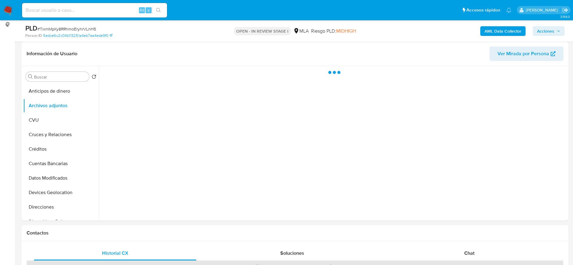
select select "10"
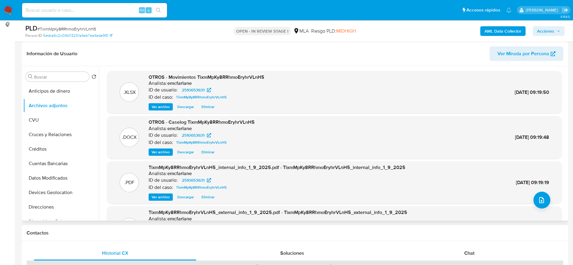
click at [210, 153] on span "Eliminar" at bounding box center [207, 152] width 13 height 6
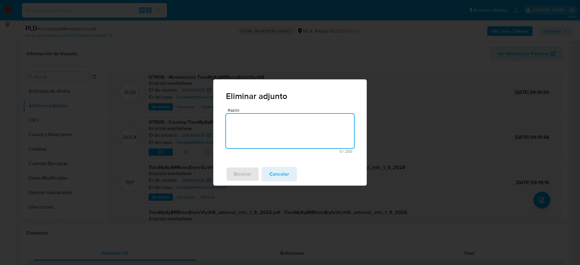
click at [252, 132] on textarea "Razón" at bounding box center [290, 131] width 128 height 34
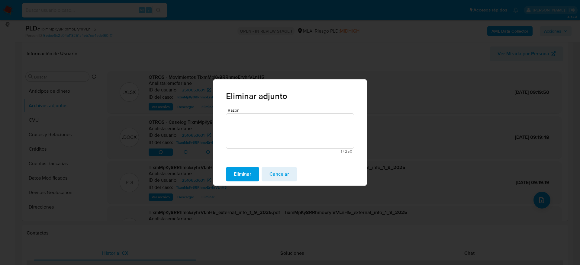
click at [249, 172] on span "Eliminar" at bounding box center [243, 174] width 18 height 13
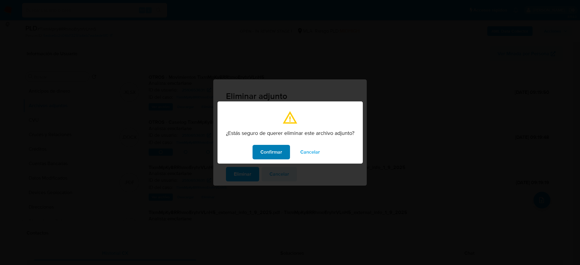
click at [269, 149] on span "Confirmar" at bounding box center [271, 152] width 22 height 13
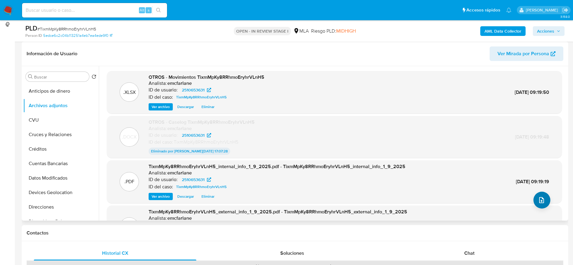
drag, startPoint x: 549, startPoint y: 204, endPoint x: 541, endPoint y: 205, distance: 8.2
click at [548, 204] on div ".XLSX OTROS - Movimientos TixmMpKy8RRhmoEryhrVLnH5 Analista: emcfarlane ID de u…" at bounding box center [334, 160] width 455 height 178
click at [541, 204] on button "upload-file" at bounding box center [541, 200] width 17 height 17
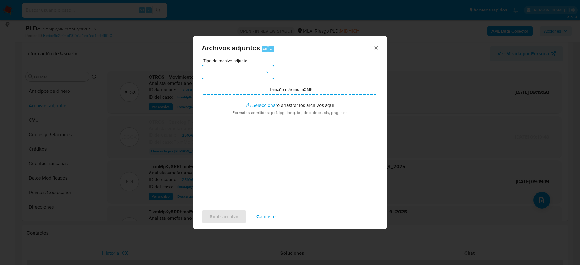
click at [229, 72] on button "button" at bounding box center [238, 72] width 72 height 14
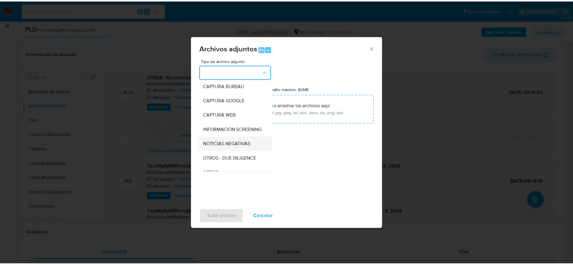
scroll to position [45, 0]
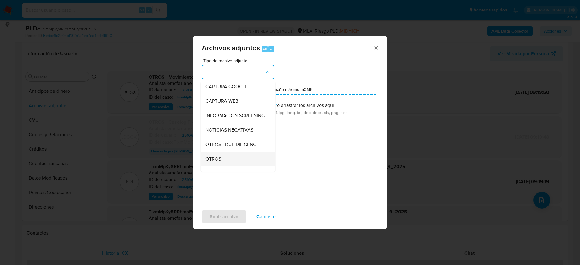
click at [228, 163] on div "OTROS" at bounding box center [236, 159] width 62 height 14
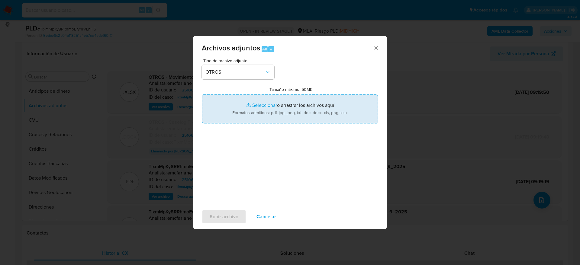
type input "C:\fakepath\Caselog TixmMpKy8RRhmoEryhrVLnH5 v2.docx"
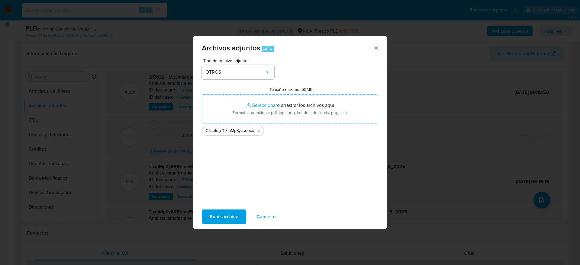
click at [226, 218] on span "Subir archivo" at bounding box center [224, 216] width 29 height 13
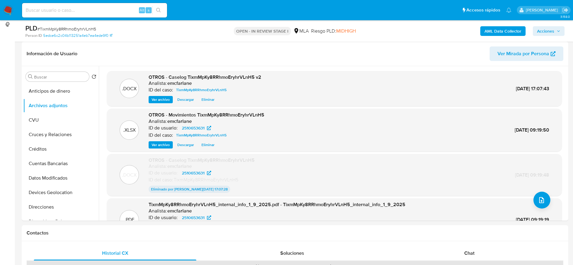
click at [547, 33] on span "Acciones" at bounding box center [545, 31] width 17 height 10
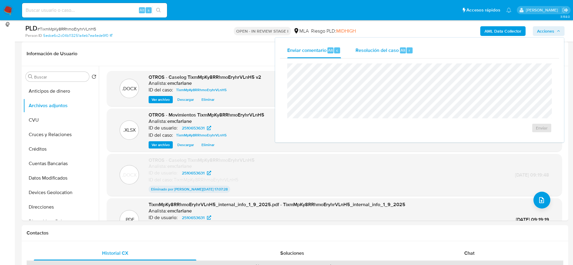
click at [405, 49] on div "Alt r" at bounding box center [406, 50] width 13 height 6
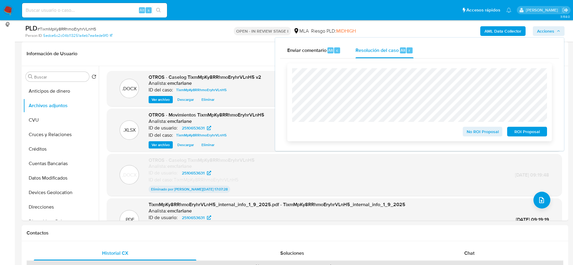
click at [527, 130] on span "ROI Proposal" at bounding box center [526, 131] width 31 height 8
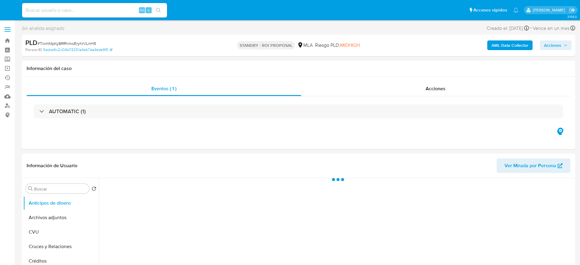
select select "10"
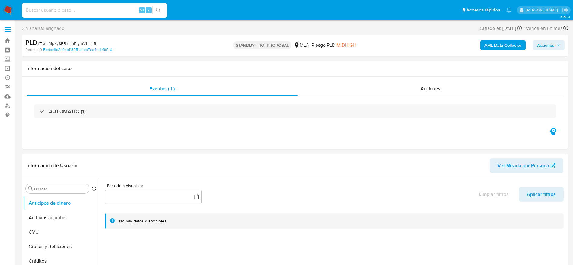
click at [78, 8] on input at bounding box center [94, 10] width 145 height 8
paste input "IPZlgTApArqdeb76FCqn6XbC"
type input "IPZlgTApArqdeb76FCqn6XbC"
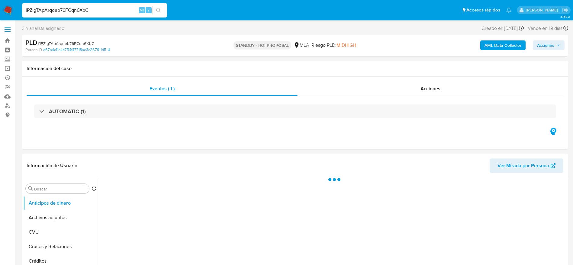
select select "10"
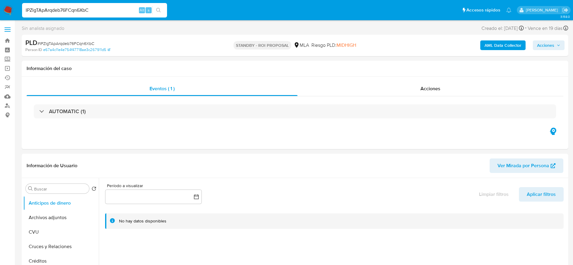
click at [131, 7] on input "IPZlgTApArqdeb76FCqn6XbC" at bounding box center [94, 10] width 145 height 8
paste input "5dP34KYOOo8akCWcc6WIo8uQ"
type input "5dP34KYOOo8akCWcc6WIo8uQ"
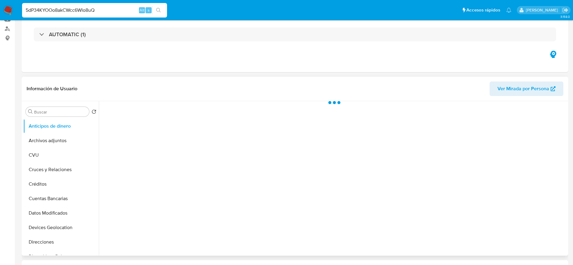
scroll to position [272, 0]
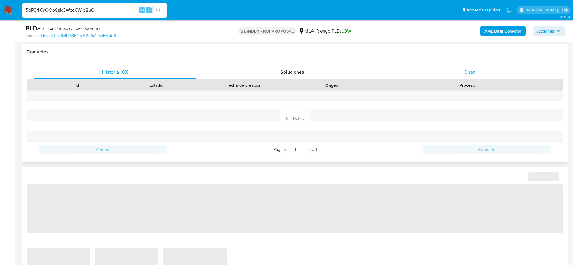
click at [470, 79] on div "Chat" at bounding box center [469, 72] width 162 height 14
select select "10"
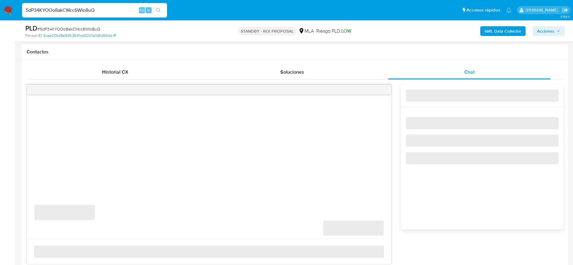
click at [468, 64] on div "Historial CX Soluciones Chat Id Estado Fecha de creación Origen Proceso Anterio…" at bounding box center [295, 164] width 546 height 209
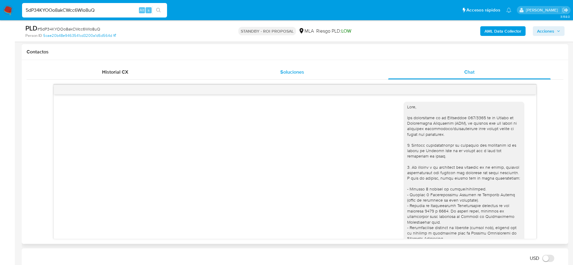
scroll to position [436, 0]
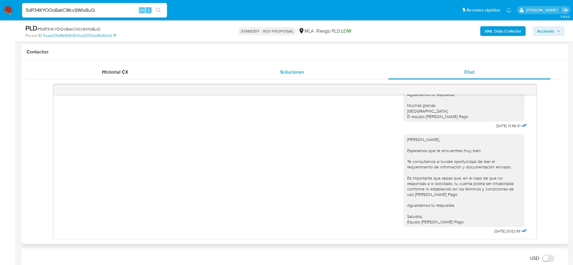
click at [294, 75] on div "Soluciones" at bounding box center [292, 72] width 162 height 14
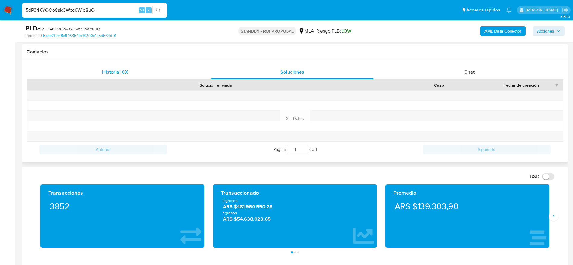
click at [119, 74] on span "Historial CX" at bounding box center [115, 72] width 26 height 7
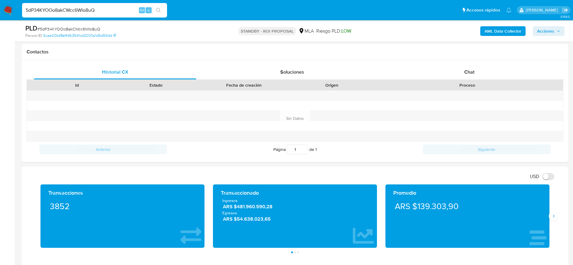
scroll to position [0, 0]
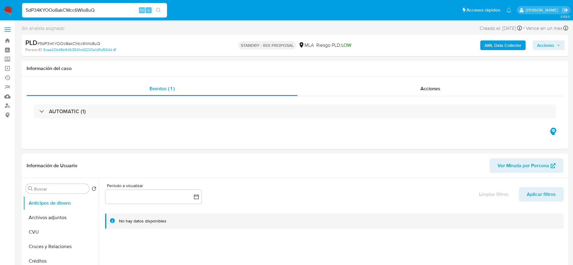
click at [54, 45] on span "# 5dP34KYOOo8akCWcc6WIo8uQ" at bounding box center [68, 43] width 63 height 6
copy span "5dP34KYOOo8akCWcc6WIo8uQ"
click at [120, 8] on input "5dP34KYOOo8akCWcc6WIo8uQ" at bounding box center [94, 10] width 145 height 8
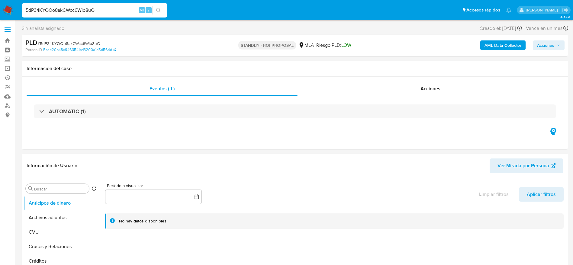
paste input "rv3VbE0vBjFhFVwPoP0KmfVt"
type input "rv3VbE0vBjFhFVwPoP0KmfVt"
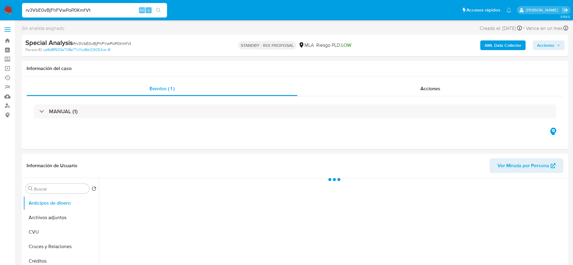
select select "10"
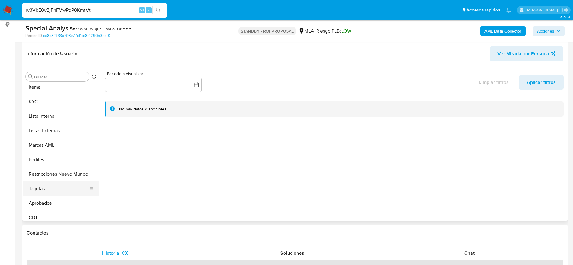
scroll to position [299, 0]
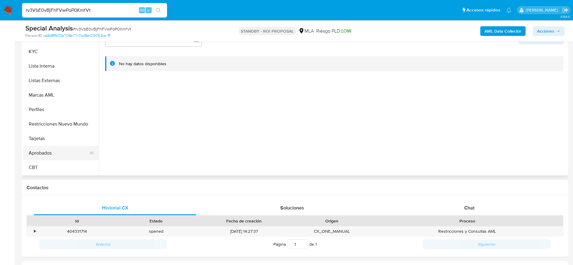
click at [55, 151] on button "Aprobados" at bounding box center [58, 153] width 71 height 14
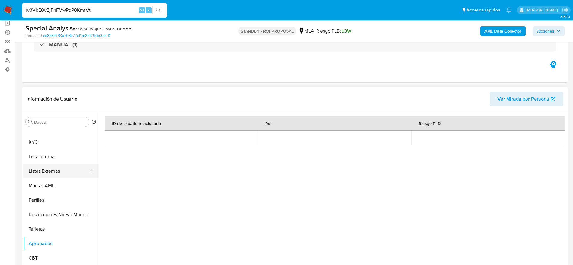
scroll to position [163, 0]
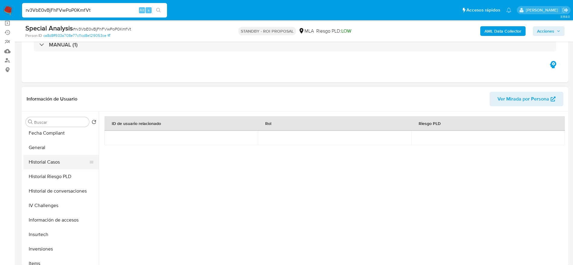
click at [53, 166] on button "Historial Casos" at bounding box center [58, 162] width 71 height 14
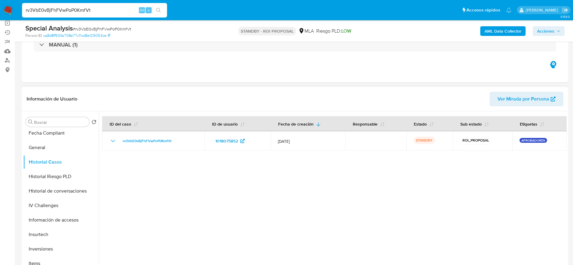
click at [534, 95] on span "Ver Mirada por Persona" at bounding box center [523, 99] width 52 height 14
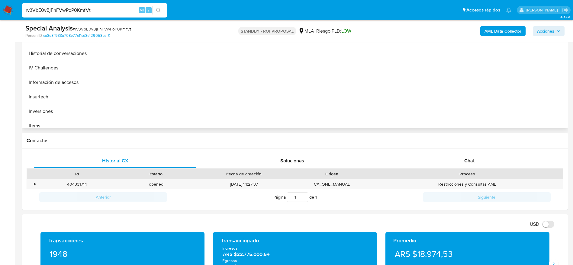
scroll to position [181, 0]
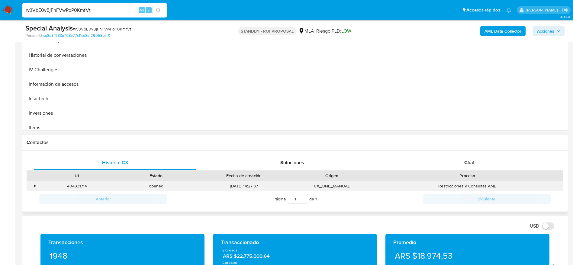
click at [76, 187] on div "404331714" at bounding box center [76, 186] width 79 height 10
copy div "404331714"
click at [127, 29] on span "# rv3VbE0vBjFhFVwPoP0KmfVt" at bounding box center [102, 29] width 58 height 6
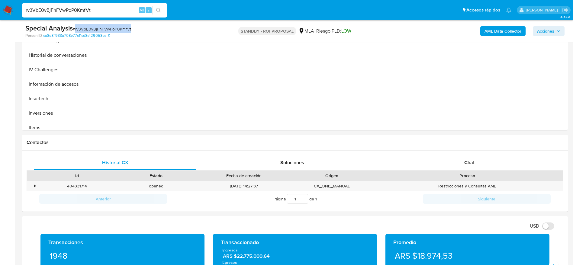
copy span "rv3VbE0vBjFhFVwPoP0KmfVt"
drag, startPoint x: 7, startPoint y: 11, endPoint x: 47, endPoint y: 14, distance: 39.3
click at [27, 14] on input "rv3VbE0vBjFhFVwPoP0KmfVt" at bounding box center [94, 10] width 145 height 8
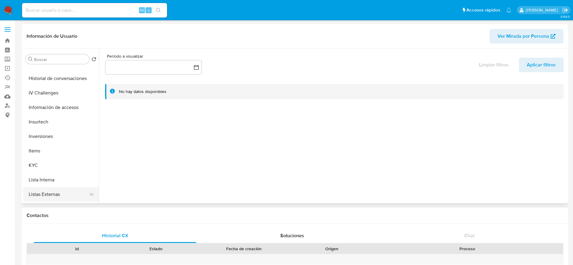
scroll to position [226, 0]
select select "10"
drag, startPoint x: 40, startPoint y: 155, endPoint x: 94, endPoint y: 141, distance: 55.9
click at [40, 155] on button "KYC" at bounding box center [60, 151] width 75 height 14
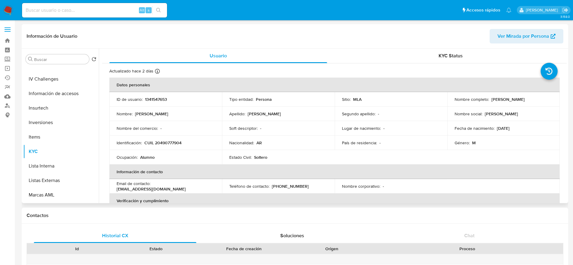
drag, startPoint x: 496, startPoint y: 102, endPoint x: 537, endPoint y: 101, distance: 41.7
click at [537, 101] on div "Nombre completo : [PERSON_NAME]" at bounding box center [503, 99] width 98 height 5
copy div "[PERSON_NAME]"
click at [178, 145] on p "CUIL 20490777904" at bounding box center [162, 142] width 37 height 5
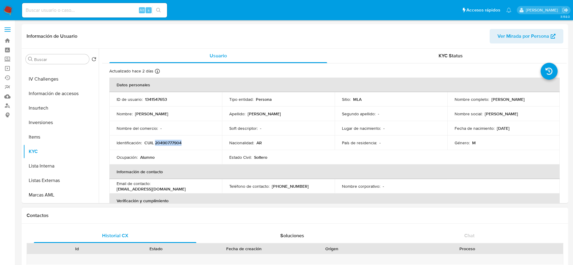
copy p "20490777904"
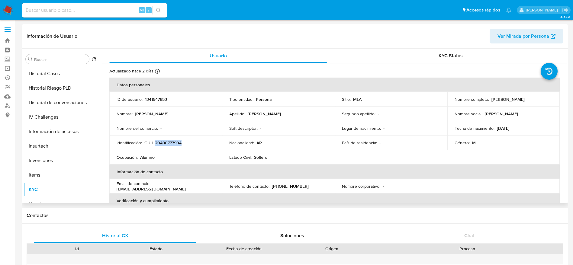
scroll to position [136, 0]
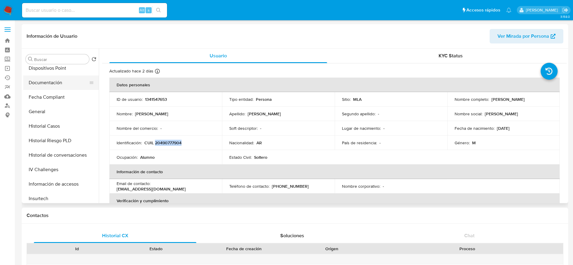
click at [46, 79] on button "Documentación" at bounding box center [58, 82] width 71 height 14
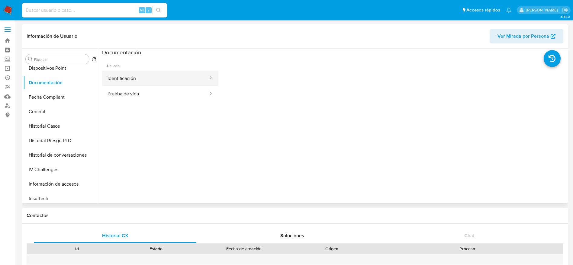
click at [130, 80] on button "Identificación" at bounding box center [155, 78] width 107 height 15
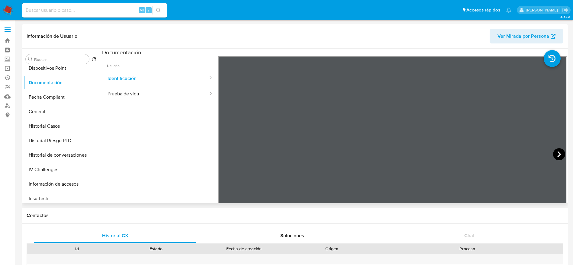
click at [556, 158] on icon at bounding box center [559, 154] width 12 height 12
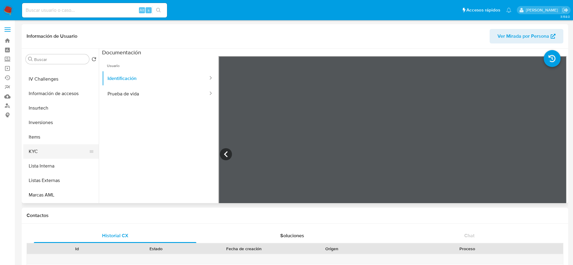
click at [42, 148] on button "KYC" at bounding box center [58, 151] width 71 height 14
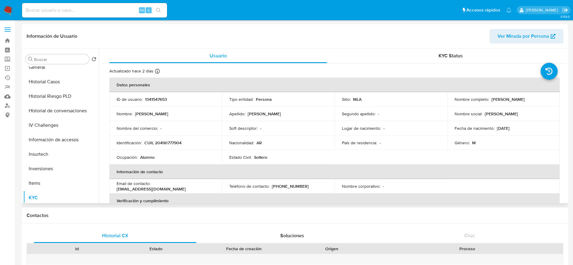
scroll to position [136, 0]
click at [49, 124] on button "Historial Casos" at bounding box center [58, 126] width 71 height 14
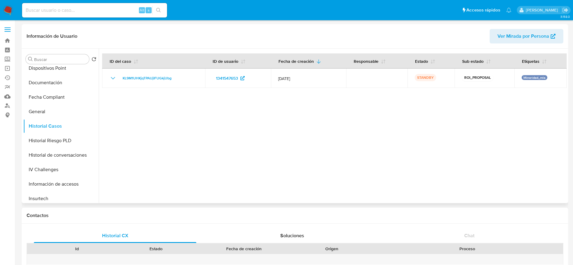
click at [514, 37] on span "Ver Mirada por Persona" at bounding box center [523, 36] width 52 height 14
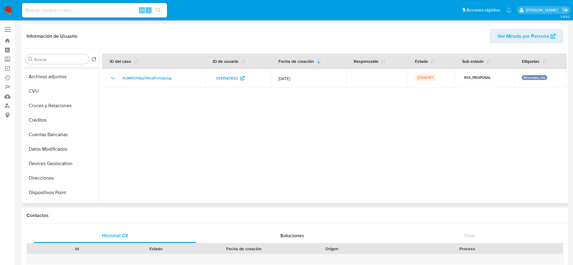
scroll to position [0, 0]
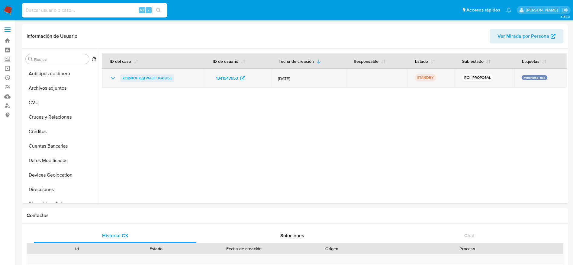
click at [137, 77] on span "KL9M1UHKjqTPAUjIFUGkjUbg" at bounding box center [147, 78] width 49 height 7
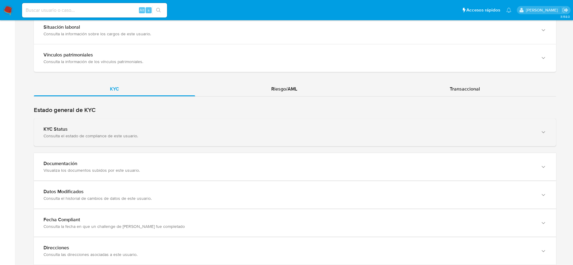
scroll to position [498, 0]
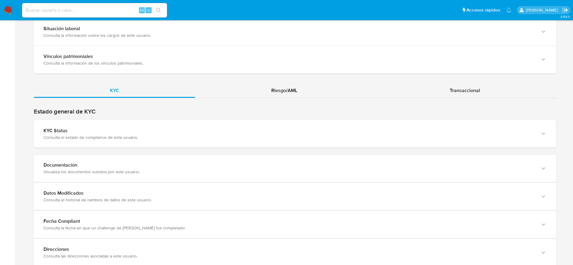
drag, startPoint x: 292, startPoint y: 89, endPoint x: 287, endPoint y: 93, distance: 6.2
click at [292, 89] on span "Riesgo/AML" at bounding box center [284, 90] width 26 height 7
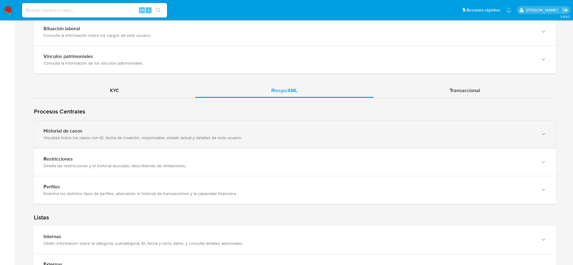
click at [127, 139] on div "Visualiza todos los casos con ID, fecha de creación, responsable, estado actual…" at bounding box center [288, 137] width 491 height 5
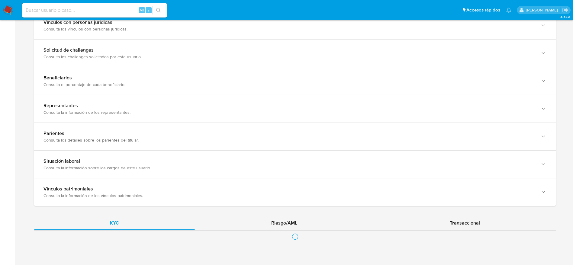
scroll to position [380, 0]
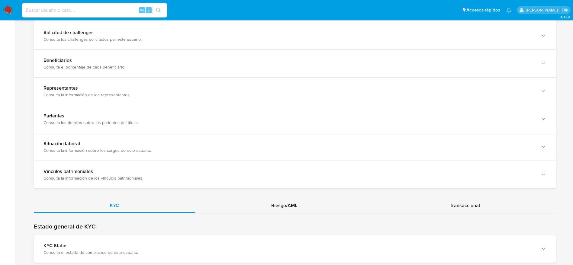
click at [280, 197] on div "KYC Riesgo/AML Transaccional" at bounding box center [295, 49] width 522 height 719
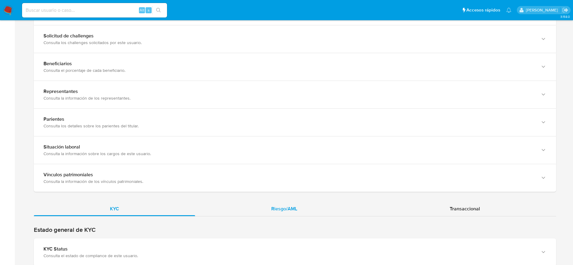
click at [280, 202] on div "Riesgo/AML" at bounding box center [284, 209] width 178 height 14
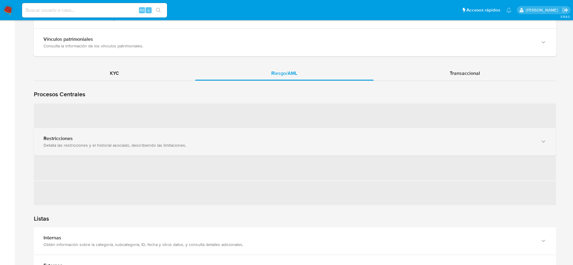
scroll to position [516, 0]
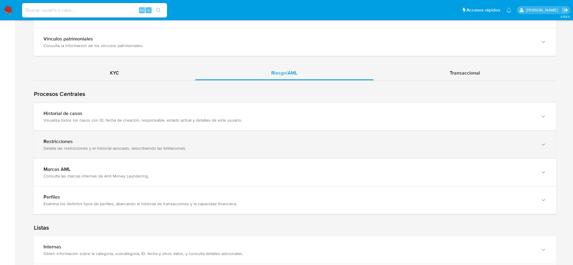
click at [117, 116] on div "Historial de casos" at bounding box center [288, 114] width 491 height 6
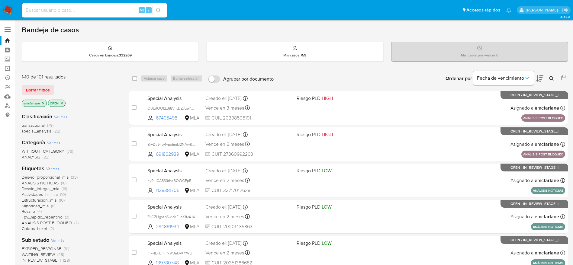
drag, startPoint x: 36, startPoint y: 92, endPoint x: 280, endPoint y: 62, distance: 245.9
click at [36, 93] on span "Borrar filtros" at bounding box center [38, 90] width 24 height 8
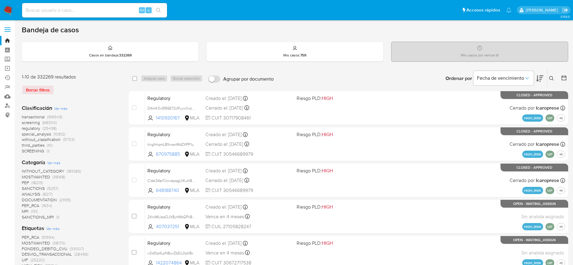
click at [551, 79] on icon at bounding box center [551, 78] width 5 height 5
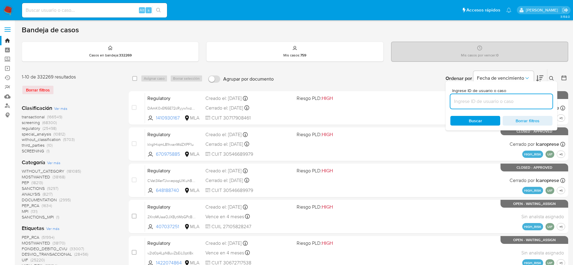
click at [497, 100] on input at bounding box center [501, 102] width 102 height 8
type input "rv3VbE0vBjFhFVwPoP0KmfVt"
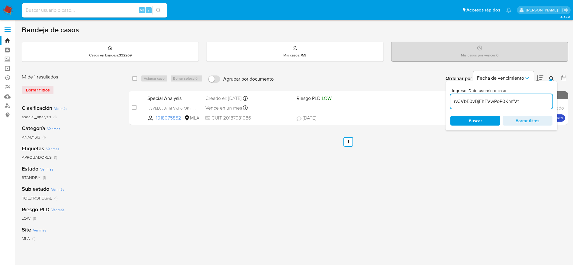
drag, startPoint x: 136, startPoint y: 79, endPoint x: 142, endPoint y: 80, distance: 6.6
click at [136, 79] on input "checkbox" at bounding box center [134, 78] width 5 height 5
checkbox input "true"
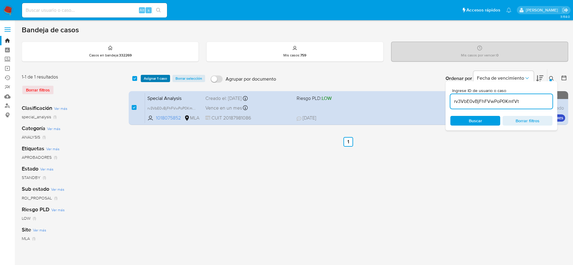
click at [153, 81] on span "Asignar 1 caso" at bounding box center [155, 78] width 23 height 6
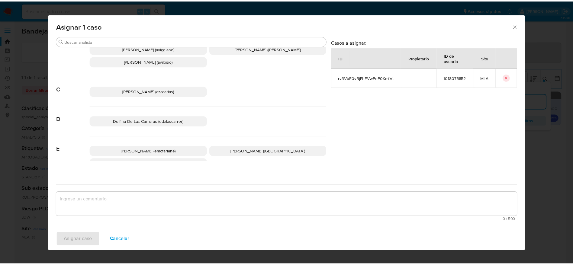
scroll to position [45, 0]
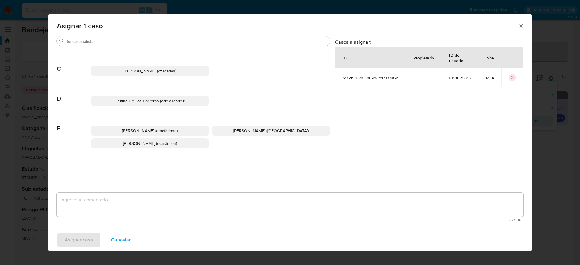
click at [159, 131] on span "[PERSON_NAME] (emcfarlane)" at bounding box center [150, 131] width 56 height 6
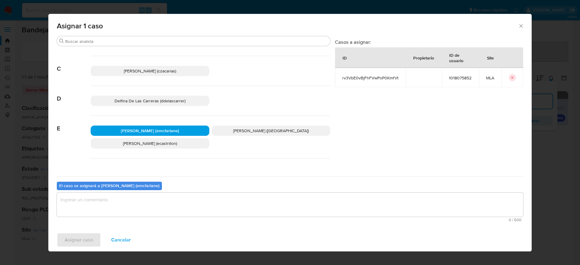
click at [117, 211] on textarea "assign-modal" at bounding box center [290, 205] width 466 height 24
click at [79, 248] on div "Asignar caso Cancelar" at bounding box center [289, 240] width 483 height 23
click at [84, 236] on span "Asignar caso" at bounding box center [79, 239] width 28 height 13
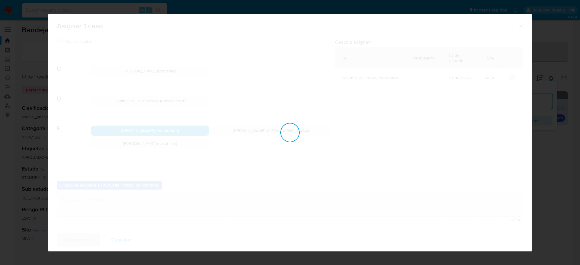
checkbox input "false"
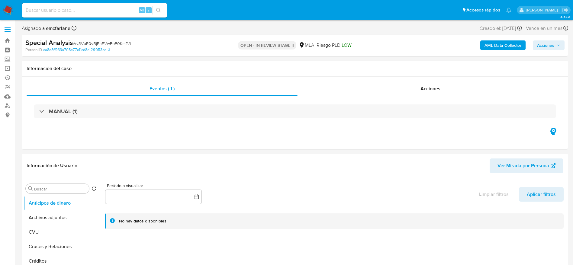
click at [554, 45] on span "Acciones" at bounding box center [548, 45] width 23 height 8
select select "10"
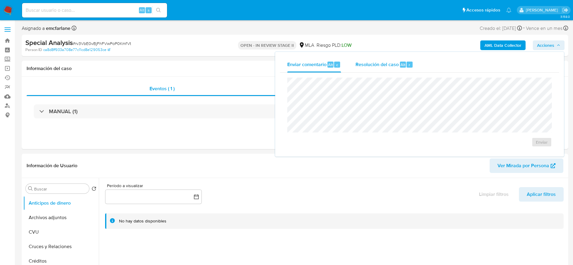
click at [377, 65] on span "Resolución del caso" at bounding box center [376, 64] width 43 height 7
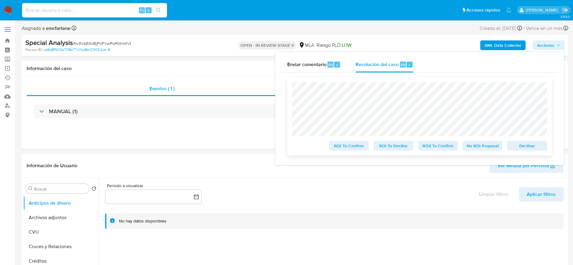
click at [528, 144] on span "Declinar" at bounding box center [526, 146] width 31 height 8
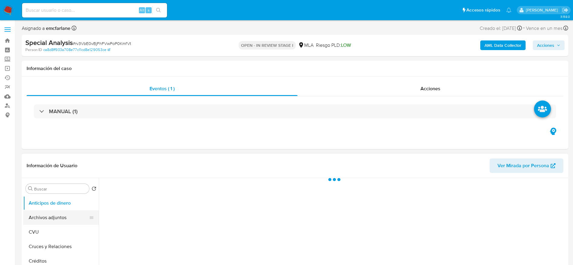
click at [43, 220] on button "Archivos adjuntos" at bounding box center [58, 217] width 71 height 14
select select "10"
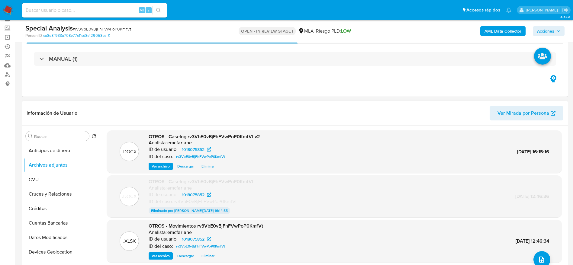
scroll to position [45, 0]
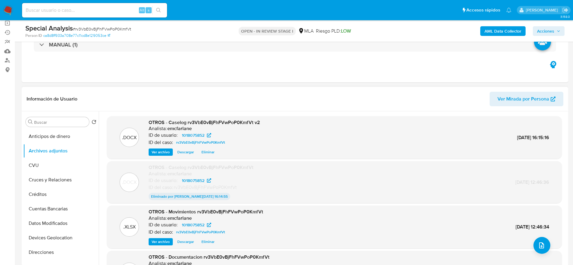
click at [208, 150] on span "Eliminar" at bounding box center [207, 152] width 13 height 6
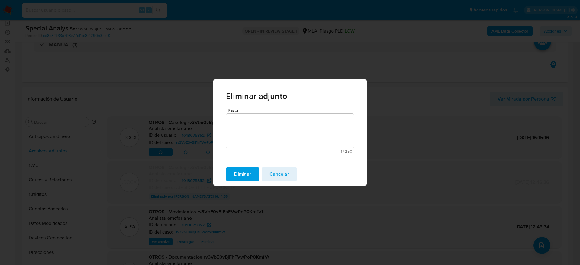
click at [238, 178] on span "Eliminar" at bounding box center [243, 174] width 18 height 13
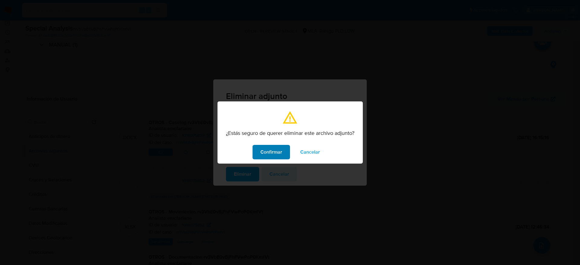
click at [260, 146] on button "Confirmar" at bounding box center [270, 152] width 37 height 14
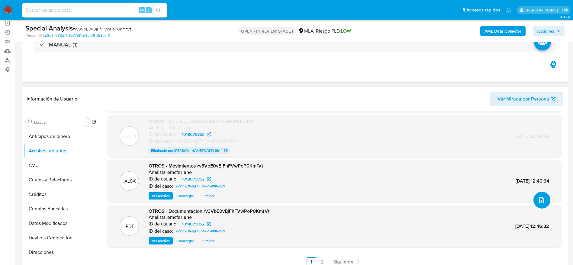
click at [538, 197] on icon "upload-file" at bounding box center [541, 200] width 7 height 7
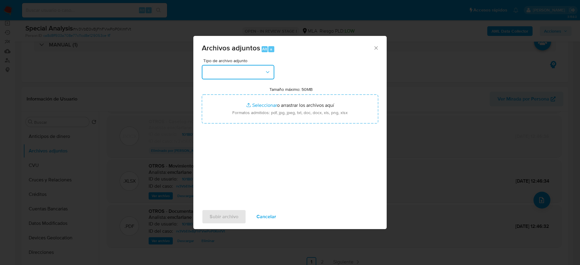
click at [227, 68] on button "button" at bounding box center [238, 72] width 72 height 14
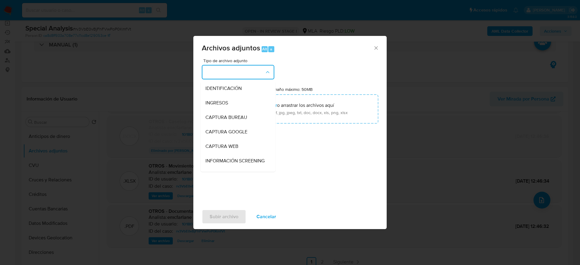
scroll to position [91, 0]
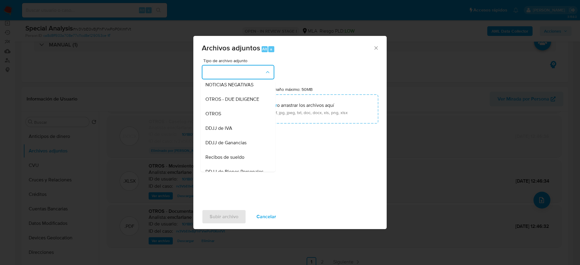
drag, startPoint x: 211, startPoint y: 119, endPoint x: 221, endPoint y: 132, distance: 15.9
click at [211, 117] on span "OTROS" at bounding box center [213, 114] width 16 height 6
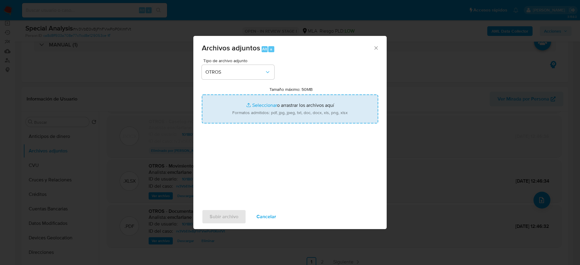
type input "C:\fakepath\Caselog rv3VbE0vBjFhFVwPoP0KmfVt v3.docx"
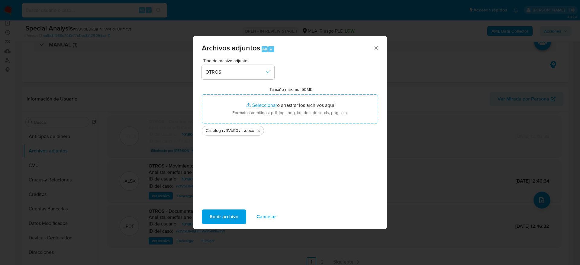
click at [232, 218] on span "Subir archivo" at bounding box center [224, 216] width 29 height 13
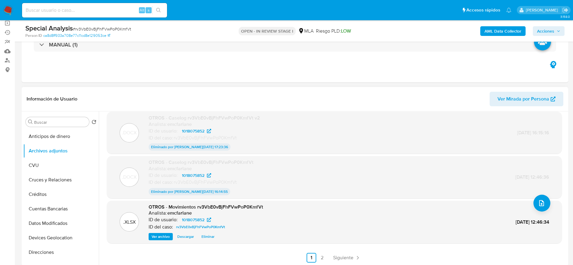
scroll to position [0, 0]
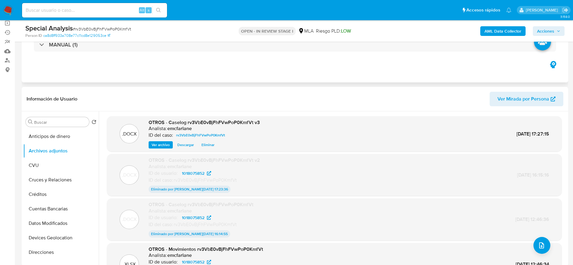
click at [442, 57] on div "MANUAL (1)" at bounding box center [295, 45] width 537 height 30
click at [547, 30] on span "Acciones" at bounding box center [545, 31] width 17 height 10
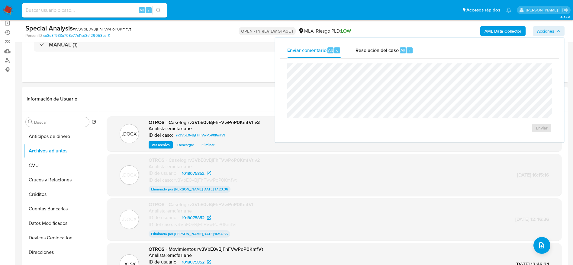
click at [412, 51] on div "r" at bounding box center [409, 50] width 6 height 6
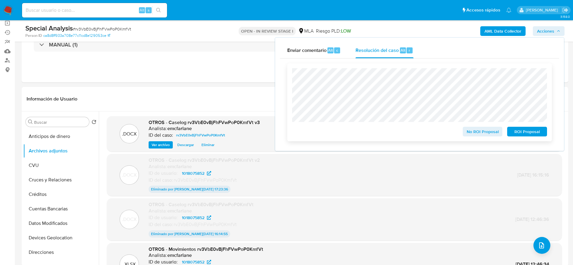
click at [517, 133] on span "ROI Proposal" at bounding box center [526, 131] width 31 height 8
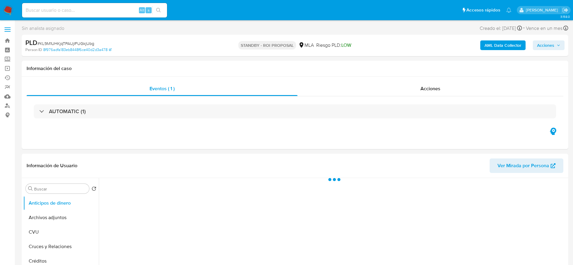
click at [63, 43] on span "# KL9M1UHKjqTPAUjIFUGkjUbg" at bounding box center [65, 43] width 57 height 6
copy span "KL9M1UHKjqTPAUjIFUGkjUbg"
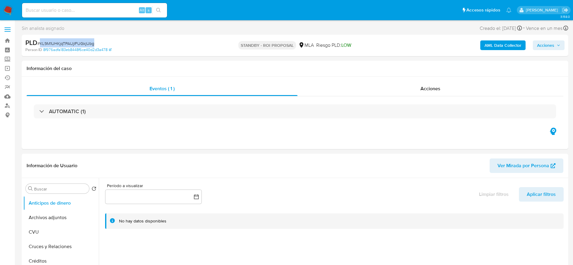
select select "10"
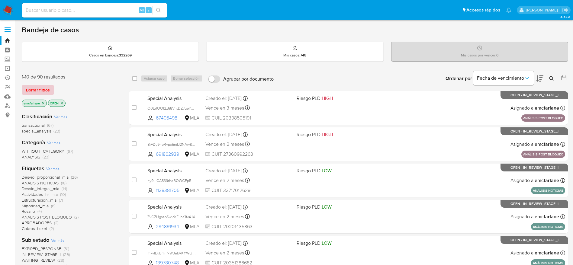
click at [31, 89] on span "Borrar filtros" at bounding box center [38, 90] width 24 height 8
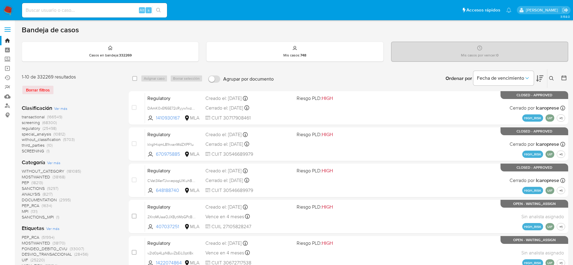
click at [550, 75] on button at bounding box center [552, 78] width 10 height 7
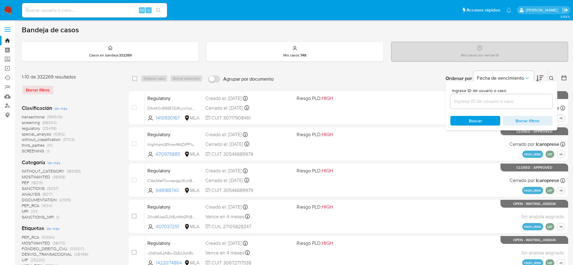
click at [475, 96] on div at bounding box center [501, 101] width 102 height 14
click at [472, 101] on input at bounding box center [501, 102] width 102 height 8
paste input "KL9M1UHKjqTPAUjIFUGkjUbg"
type input "KL9M1UHKjqTPAUjIFUGkjUbg"
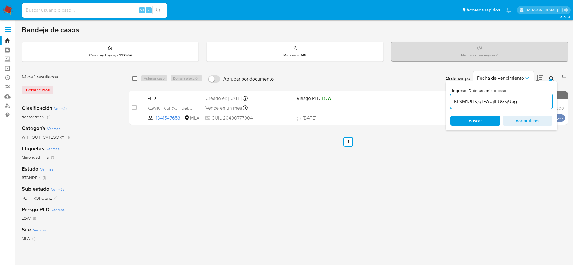
click at [136, 79] on input "checkbox" at bounding box center [134, 78] width 5 height 5
checkbox input "true"
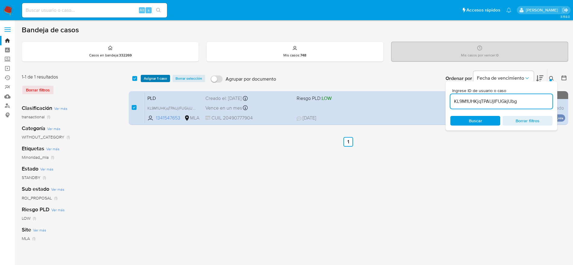
click at [149, 79] on span "Asignar 1 caso" at bounding box center [155, 78] width 23 height 6
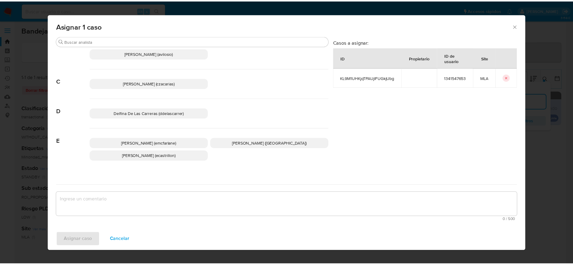
scroll to position [45, 0]
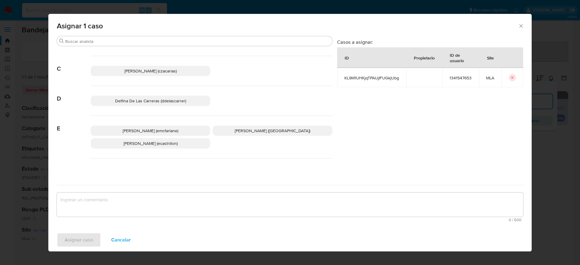
click at [165, 131] on span "[PERSON_NAME] (emcfarlane)" at bounding box center [151, 131] width 56 height 6
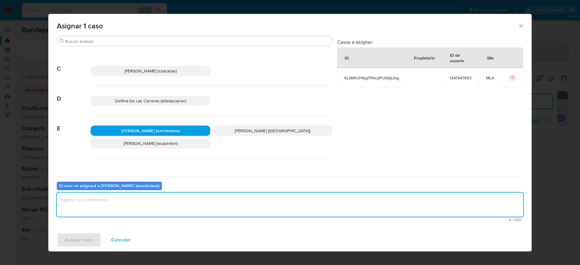
click at [127, 202] on textarea "assign-modal" at bounding box center [290, 205] width 466 height 24
click at [80, 245] on span "Asignar caso" at bounding box center [79, 239] width 28 height 13
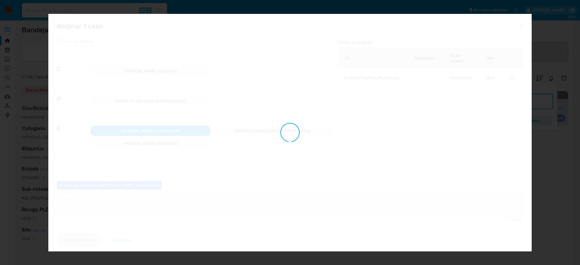
checkbox input "false"
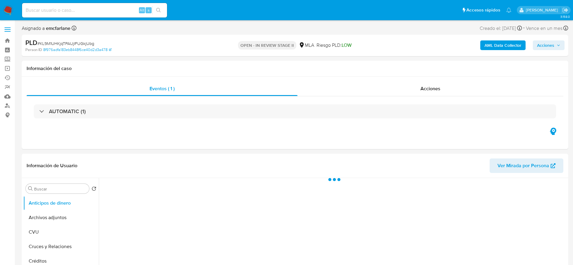
scroll to position [45, 0]
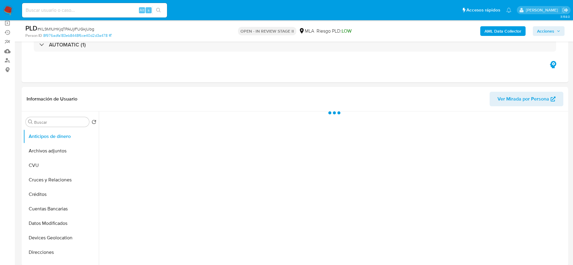
click at [549, 27] on span "Acciones" at bounding box center [545, 31] width 17 height 10
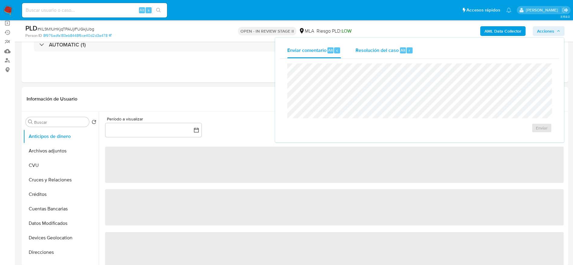
click at [376, 49] on span "Resolución del caso" at bounding box center [376, 50] width 43 height 7
select select "10"
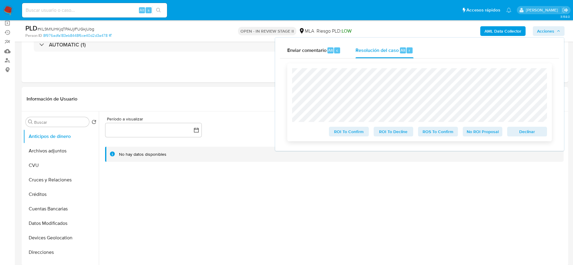
click at [526, 135] on span "Declinar" at bounding box center [526, 131] width 31 height 8
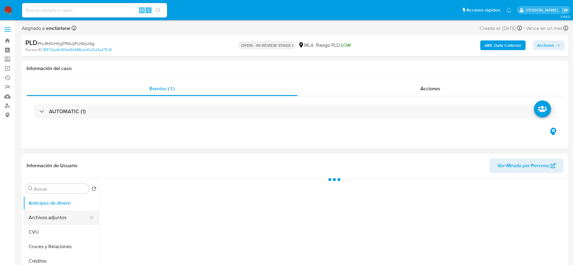
click at [55, 214] on button "Archivos adjuntos" at bounding box center [58, 217] width 71 height 14
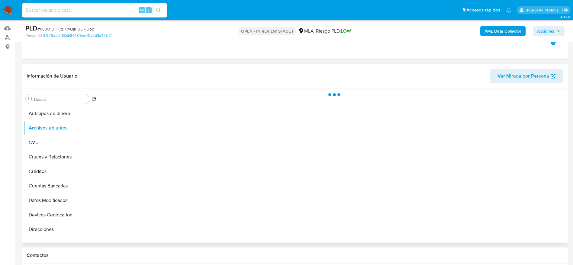
scroll to position [91, 0]
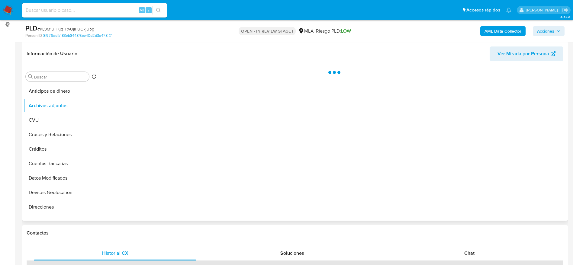
select select "10"
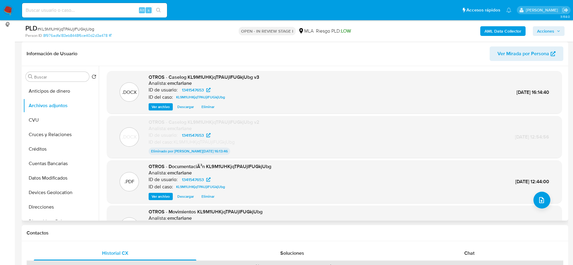
click at [210, 104] on span "Eliminar" at bounding box center [207, 107] width 13 height 6
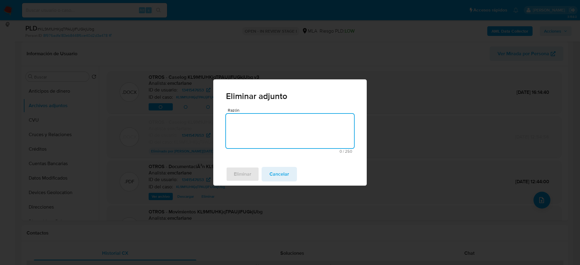
drag, startPoint x: 243, startPoint y: 126, endPoint x: 241, endPoint y: 130, distance: 4.1
click at [243, 126] on textarea "Razón" at bounding box center [290, 131] width 128 height 34
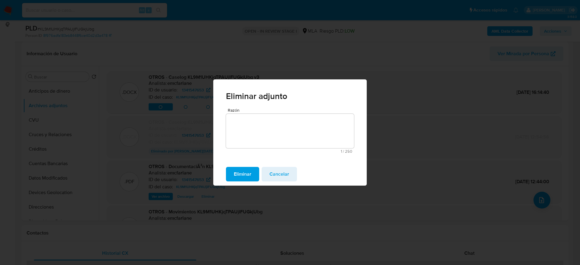
click at [246, 170] on span "Eliminar" at bounding box center [243, 174] width 18 height 13
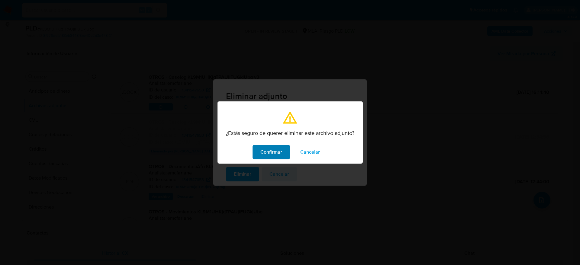
click at [262, 152] on span "Confirmar" at bounding box center [271, 152] width 22 height 13
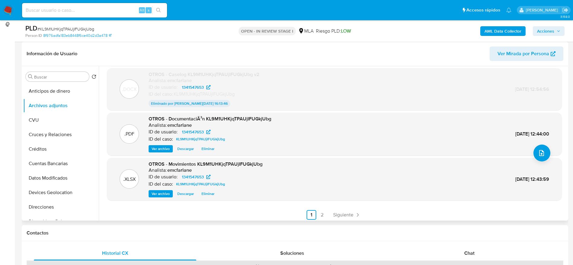
scroll to position [49, 0]
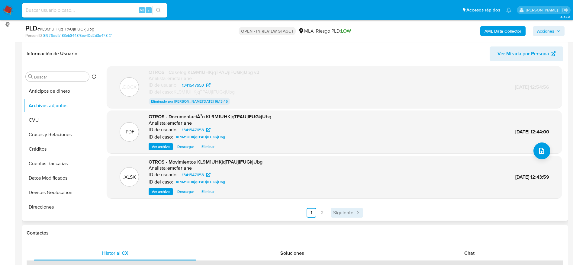
click at [335, 210] on span "Siguiente" at bounding box center [343, 212] width 20 height 5
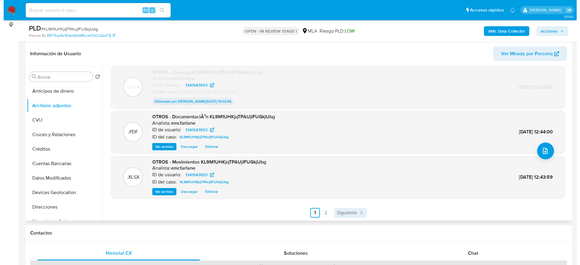
scroll to position [0, 0]
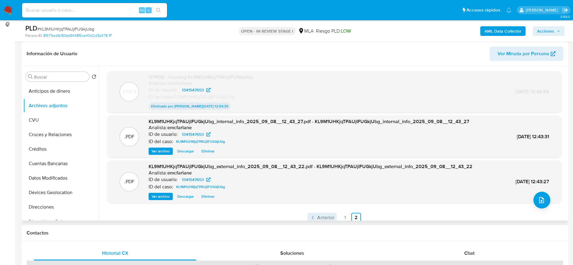
click at [317, 218] on span "Anterior" at bounding box center [325, 217] width 17 height 5
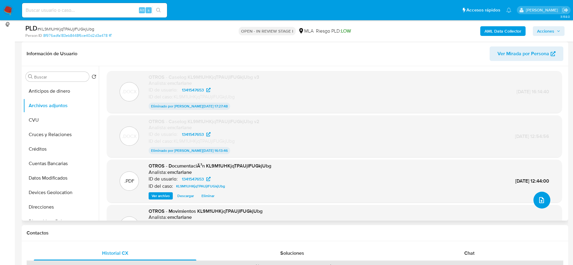
click at [538, 200] on icon "upload-file" at bounding box center [541, 200] width 7 height 7
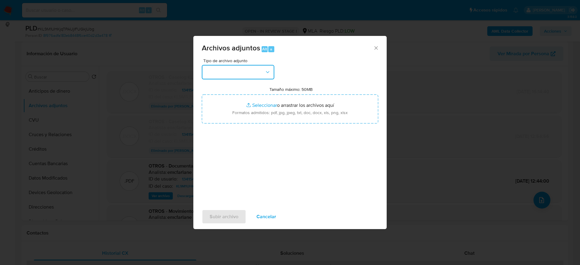
click at [247, 74] on button "button" at bounding box center [238, 72] width 72 height 14
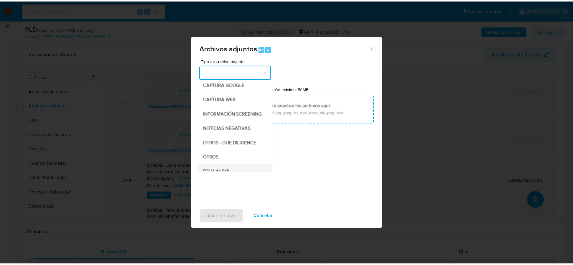
scroll to position [91, 0]
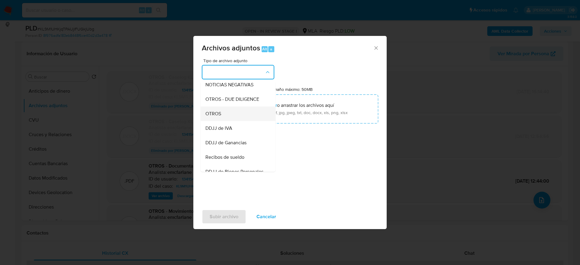
click at [220, 117] on span "OTROS" at bounding box center [213, 114] width 16 height 6
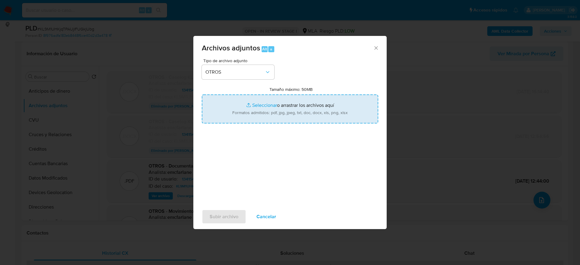
type input "C:\fakepath\Caselog KL9M1UHKjqTPAUjIFUGkjUbg_.docx"
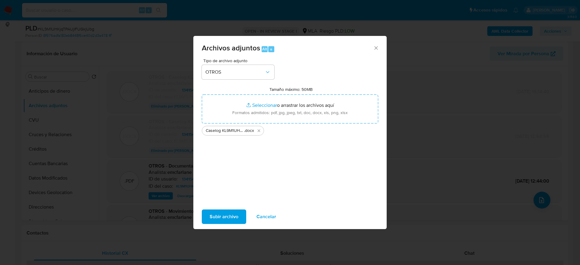
click at [229, 215] on span "Subir archivo" at bounding box center [224, 216] width 29 height 13
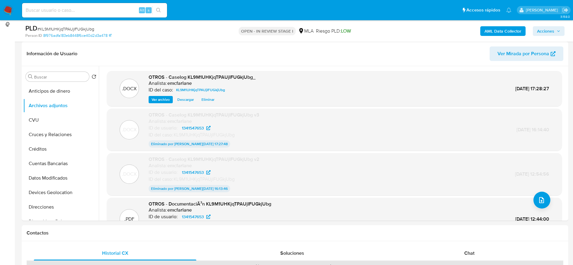
drag, startPoint x: 545, startPoint y: 31, endPoint x: 541, endPoint y: 33, distance: 5.1
click at [546, 31] on span "Acciones" at bounding box center [545, 31] width 17 height 10
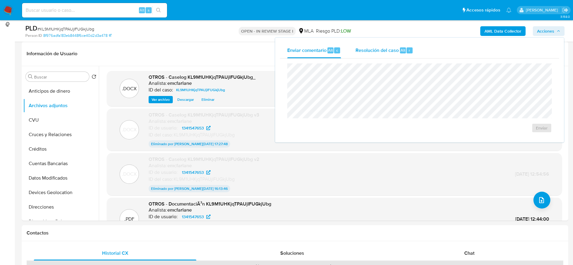
click at [401, 55] on div "Resolución del caso Alt r" at bounding box center [384, 51] width 58 height 16
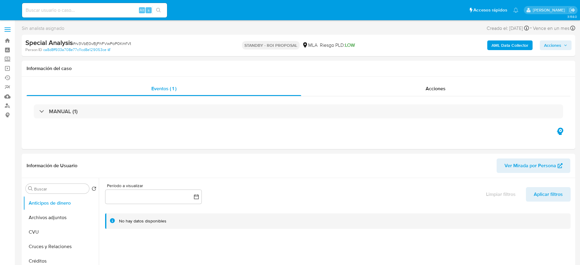
select select "10"
click at [74, 13] on input at bounding box center [94, 10] width 145 height 8
paste input "tuckU2evXJNRvPnyN4A43hCP"
type input "tuckU2evXJNRvPnyN4A43hCP"
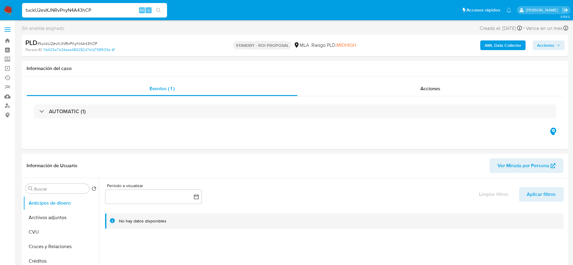
select select "10"
click at [61, 12] on input "tuckU2evXJNRvPnyN4A43hCP" at bounding box center [94, 10] width 145 height 8
select select "10"
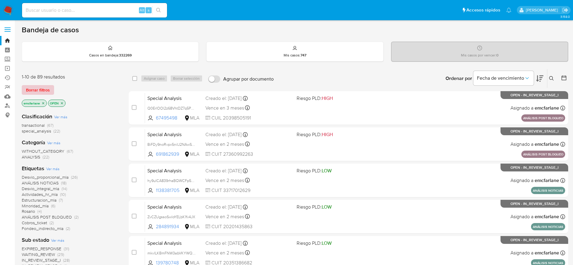
click at [29, 86] on span "Borrar filtros" at bounding box center [38, 90] width 24 height 8
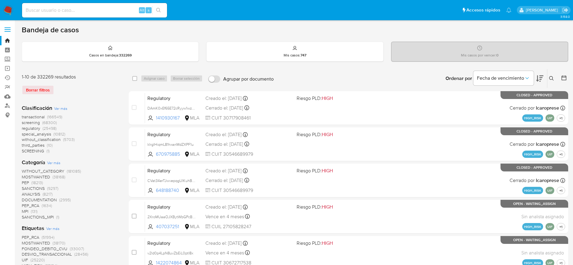
drag, startPoint x: 550, startPoint y: 81, endPoint x: 531, endPoint y: 91, distance: 22.7
click at [550, 81] on button at bounding box center [552, 78] width 10 height 7
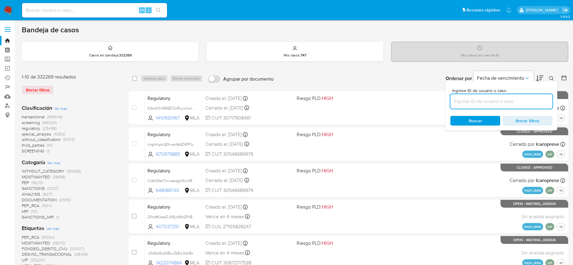
click at [506, 101] on input at bounding box center [501, 102] width 102 height 8
type input "tuckU2evXJNRvPnyN4A43hCP"
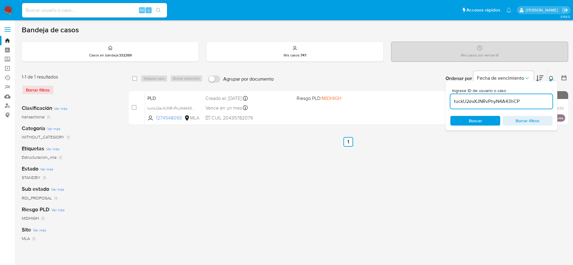
drag, startPoint x: 136, startPoint y: 78, endPoint x: 147, endPoint y: 80, distance: 11.6
click at [136, 79] on input "checkbox" at bounding box center [134, 78] width 5 height 5
checkbox input "true"
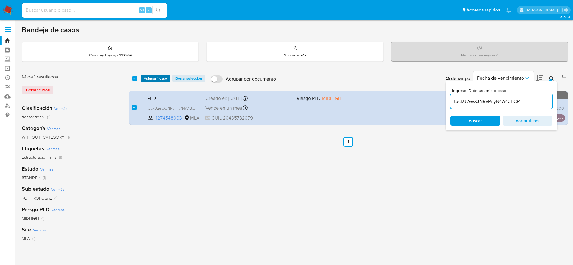
click at [148, 79] on span "Asignar 1 caso" at bounding box center [155, 78] width 23 height 6
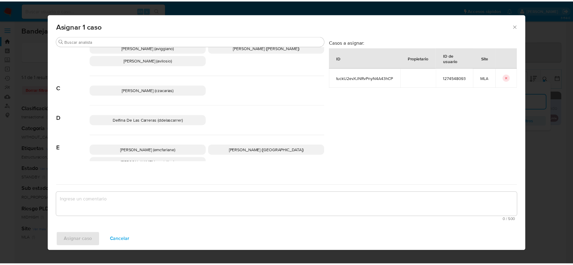
scroll to position [45, 0]
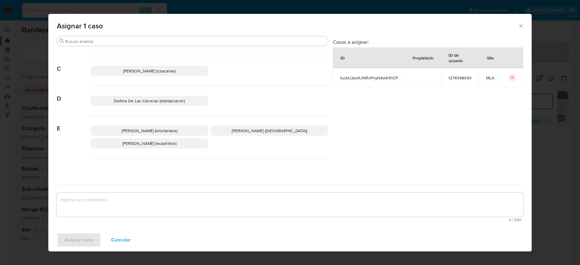
click at [156, 135] on p "Elaine Mc Farlane (emcfarlane)" at bounding box center [149, 131] width 117 height 10
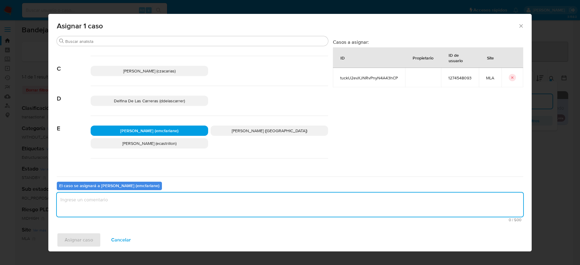
click at [145, 205] on textarea "assign-modal" at bounding box center [290, 205] width 466 height 24
click at [77, 240] on span "Asignar caso" at bounding box center [79, 239] width 28 height 13
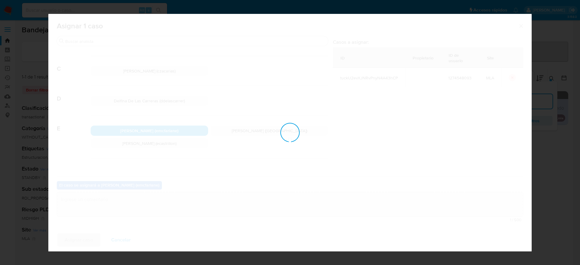
checkbox input "false"
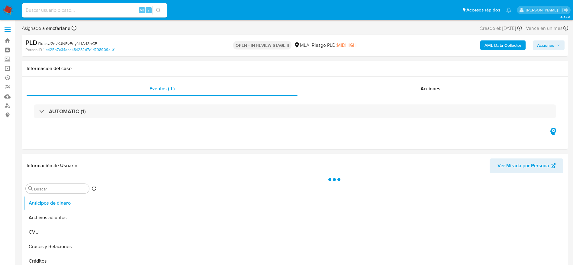
click at [550, 45] on span "Acciones" at bounding box center [545, 45] width 17 height 10
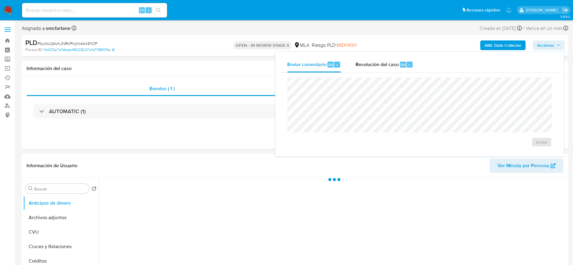
click at [397, 69] on div "Resolución del caso Alt r" at bounding box center [384, 65] width 58 height 16
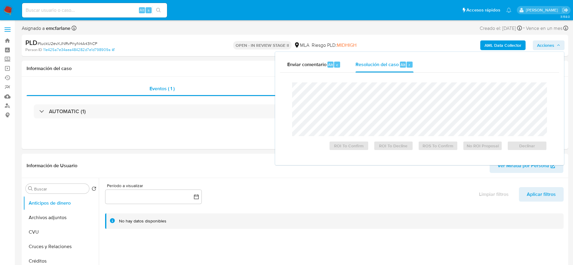
select select "10"
click at [533, 148] on span "Declinar" at bounding box center [526, 146] width 31 height 8
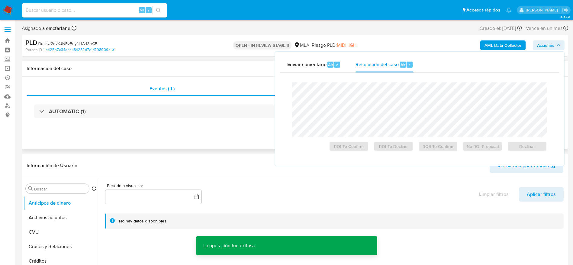
drag, startPoint x: 44, startPoint y: 218, endPoint x: 258, endPoint y: 130, distance: 231.0
click at [44, 219] on button "Archivos adjuntos" at bounding box center [60, 217] width 75 height 14
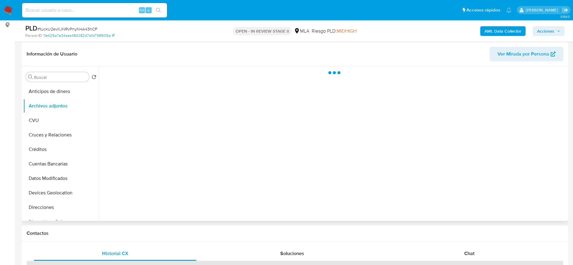
scroll to position [91, 0]
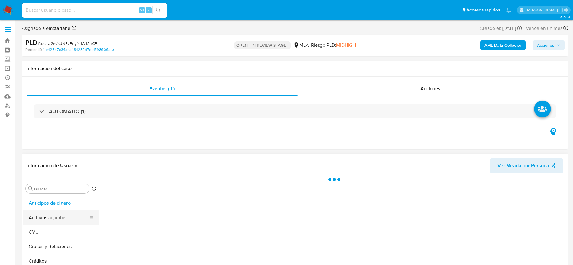
click at [53, 213] on button "Archivos adjuntos" at bounding box center [58, 217] width 71 height 14
select select "10"
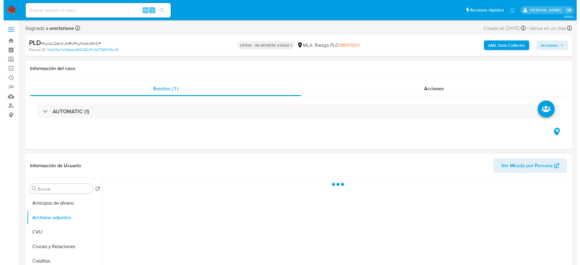
scroll to position [91, 0]
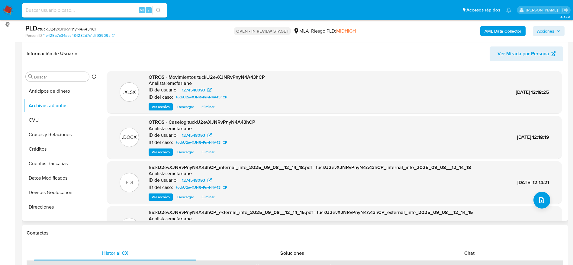
click at [209, 108] on span "Eliminar" at bounding box center [207, 107] width 13 height 6
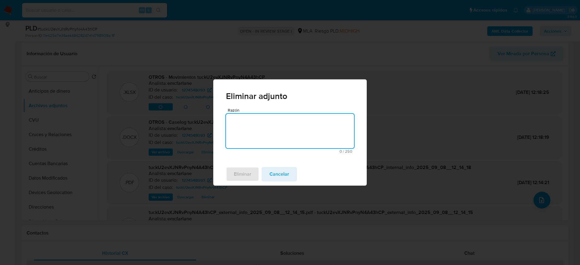
click at [247, 120] on textarea "Razón" at bounding box center [290, 131] width 128 height 34
click at [234, 170] on span "Eliminar" at bounding box center [243, 174] width 18 height 13
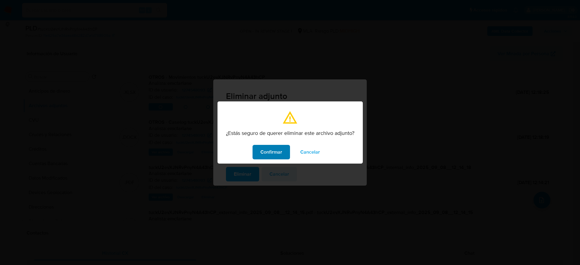
click at [261, 144] on div "Confirmar Cancelar" at bounding box center [289, 152] width 145 height 23
click at [265, 154] on span "Confirmar" at bounding box center [271, 152] width 22 height 13
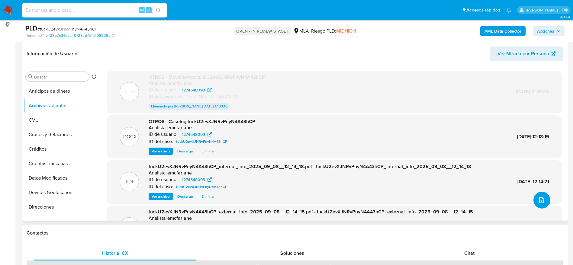
click at [545, 202] on button "upload-file" at bounding box center [541, 200] width 17 height 17
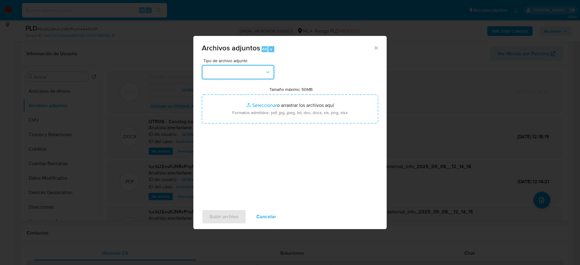
click at [251, 73] on button "button" at bounding box center [238, 72] width 72 height 14
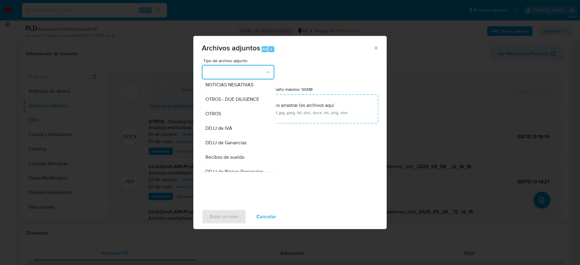
click at [216, 117] on span "OTROS" at bounding box center [213, 114] width 16 height 6
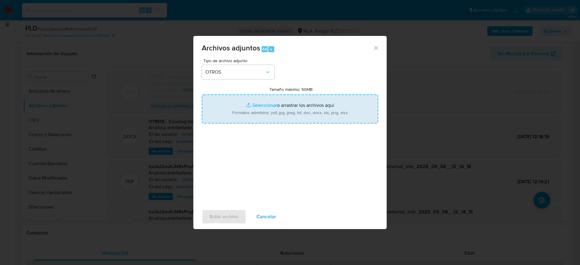
type input "C:\fakepath\Caselog tuckU2evXJNRvPnyN4A43hCP v2.docx"
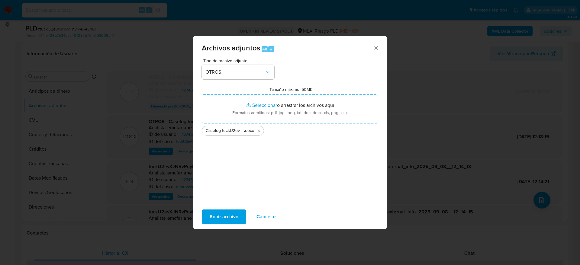
drag, startPoint x: 221, startPoint y: 214, endPoint x: 420, endPoint y: 257, distance: 203.6
click at [221, 214] on span "Subir archivo" at bounding box center [224, 216] width 29 height 13
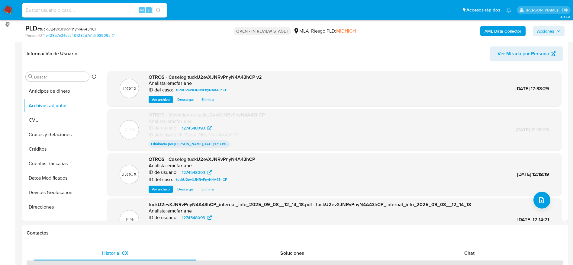
click at [547, 34] on span "Acciones" at bounding box center [545, 31] width 17 height 10
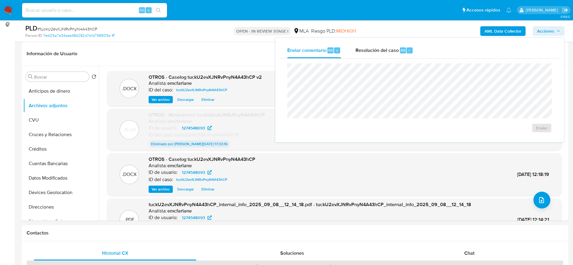
click at [397, 54] on div "Resolución del caso Alt r" at bounding box center [384, 51] width 58 height 16
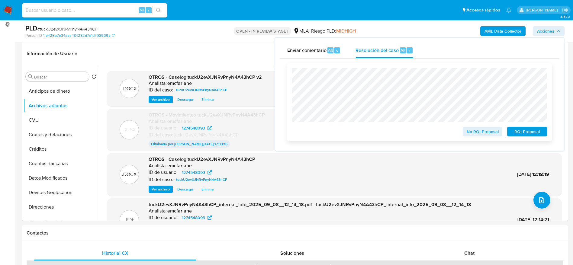
click at [525, 133] on span "ROI Proposal" at bounding box center [526, 131] width 31 height 8
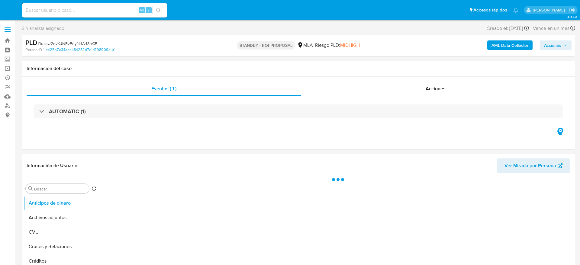
select select "10"
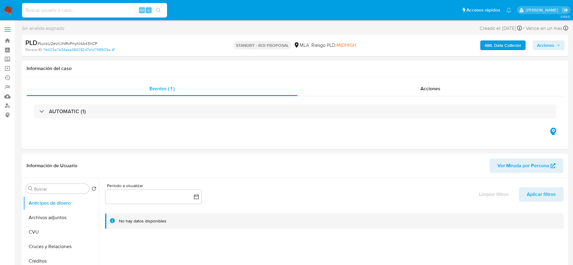
click at [81, 10] on input at bounding box center [94, 10] width 145 height 8
paste input "U1Xv0dzBtCWm5BGBqipZVoni"
type input "U1Xv0dzBtCWm5BGBqipZVoni"
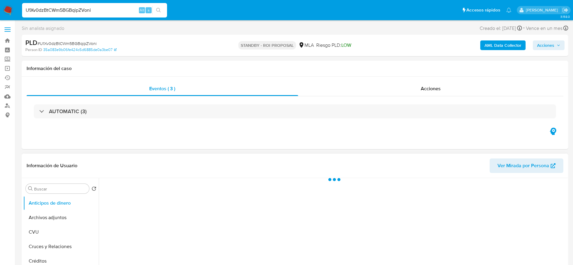
click at [62, 216] on button "Archivos adjuntos" at bounding box center [60, 217] width 75 height 14
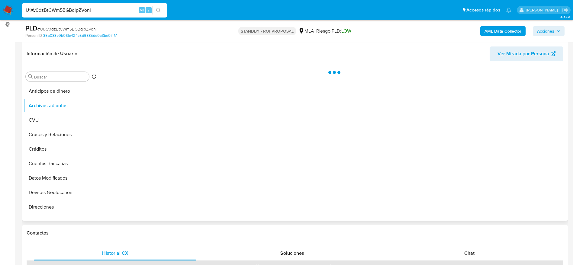
select select "10"
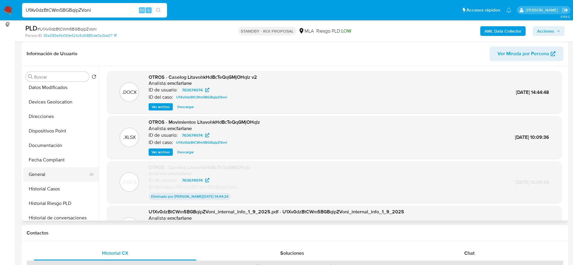
click at [40, 176] on button "General" at bounding box center [58, 174] width 71 height 14
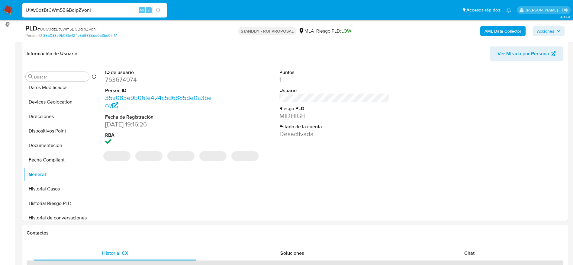
click at [126, 81] on dd "763674974" at bounding box center [160, 79] width 110 height 8
copy dd "763674974"
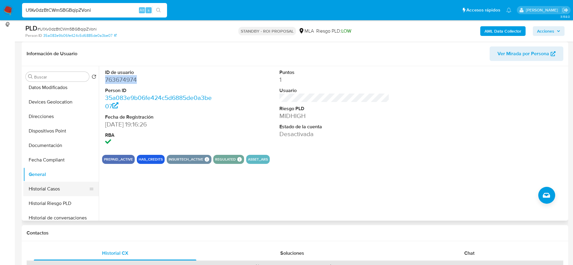
click at [66, 191] on button "Historial Casos" at bounding box center [58, 189] width 71 height 14
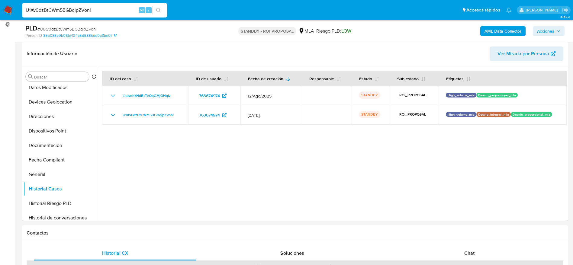
click at [103, 10] on input "U1Xv0dzBtCWm5BGBqipZVoni" at bounding box center [94, 10] width 145 height 8
paste input "qxHpzCiZlvZoxmSgCDYgtSNx"
type input "qxHpzCiZlvZoxmSgCDYgtSNx"
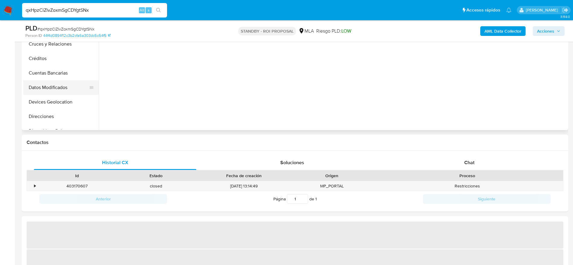
scroll to position [136, 0]
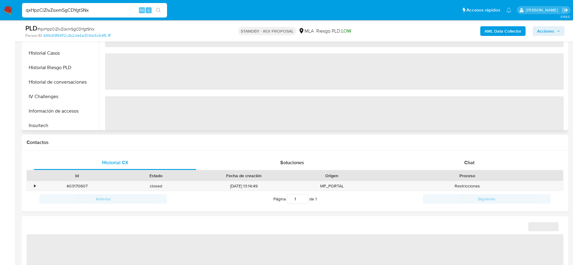
drag, startPoint x: 48, startPoint y: 52, endPoint x: 229, endPoint y: 106, distance: 189.3
click at [48, 53] on button "Historial Casos" at bounding box center [60, 53] width 75 height 14
select select "10"
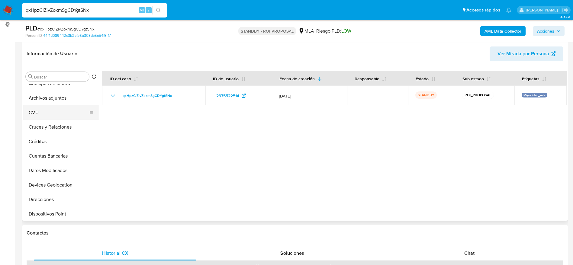
scroll to position [0, 0]
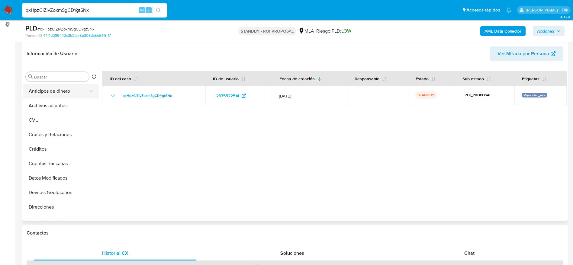
click at [59, 97] on button "Anticipos de dinero" at bounding box center [58, 91] width 71 height 14
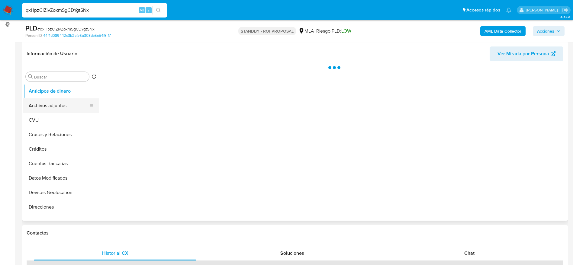
click at [65, 107] on button "Archivos adjuntos" at bounding box center [58, 105] width 71 height 14
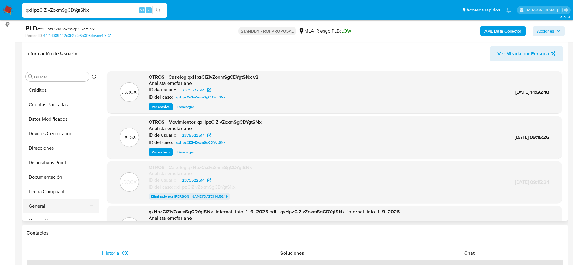
scroll to position [91, 0]
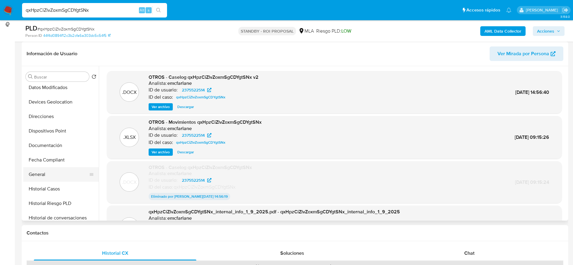
click at [40, 171] on button "General" at bounding box center [58, 174] width 71 height 14
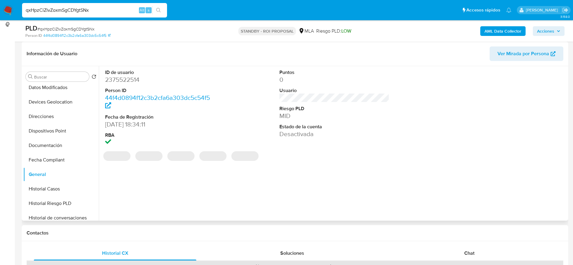
click at [126, 80] on dd "2375522514" at bounding box center [160, 79] width 110 height 8
copy dd "2375522514"
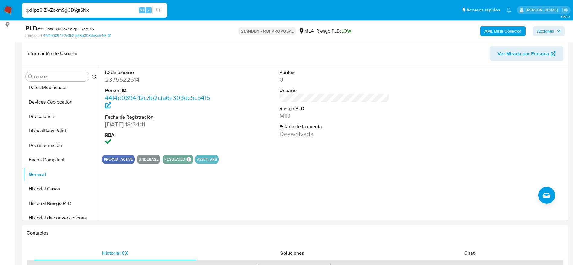
click at [110, 11] on input "qxHpzCiZlvZoxmSgCDYgtSNx" at bounding box center [94, 10] width 145 height 8
paste input "5dP34KYOOo8akCWcc6WIo8uQ"
type input "5dP34KYOOo8akCWcc6WIo8uQ"
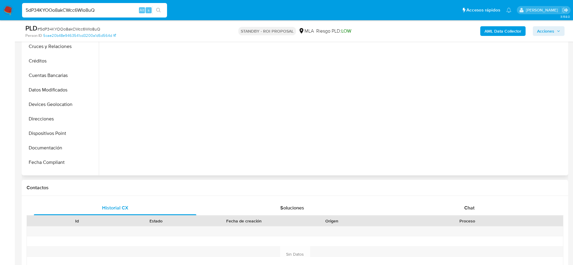
scroll to position [136, 0]
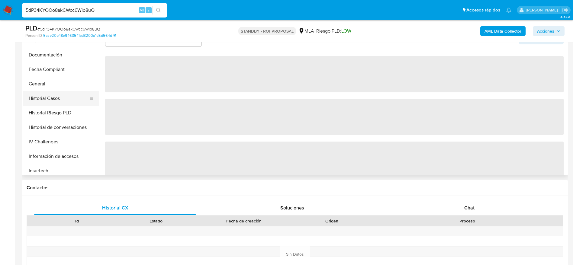
drag, startPoint x: 49, startPoint y: 89, endPoint x: 50, endPoint y: 96, distance: 7.0
click at [49, 89] on button "General" at bounding box center [60, 84] width 75 height 14
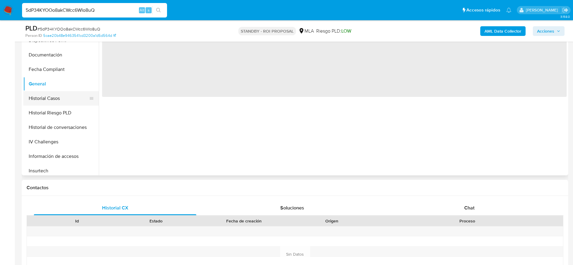
click at [50, 100] on button "Historial Casos" at bounding box center [58, 98] width 71 height 14
select select "10"
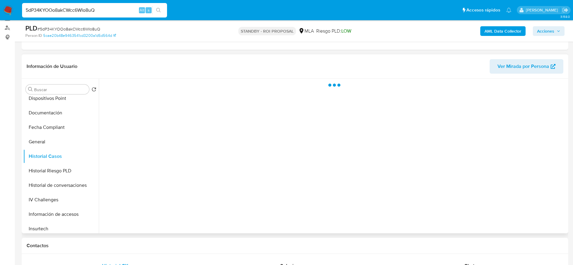
scroll to position [45, 0]
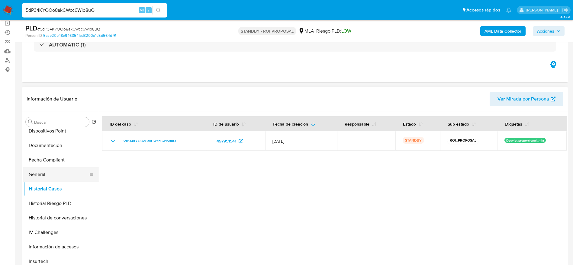
drag, startPoint x: 58, startPoint y: 164, endPoint x: 53, endPoint y: 178, distance: 15.1
click at [56, 169] on ul "Anticipos de dinero Archivos adjuntos CVU Cruces y Relaciones Créditos Cuentas …" at bounding box center [60, 197] width 75 height 136
click at [52, 180] on button "General" at bounding box center [58, 174] width 71 height 14
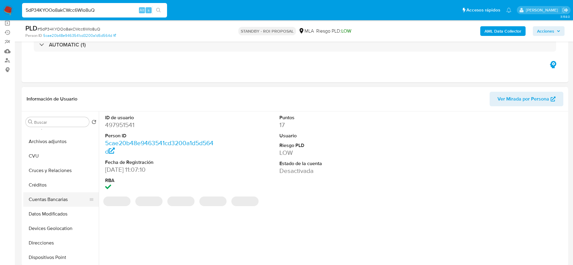
scroll to position [0, 0]
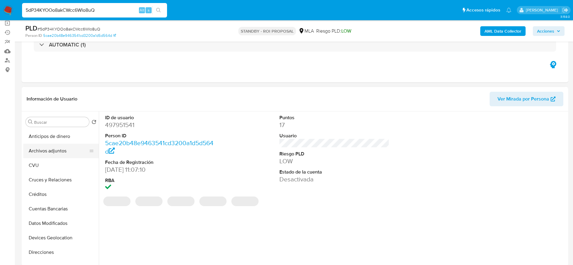
click at [56, 149] on button "Archivos adjuntos" at bounding box center [58, 151] width 71 height 14
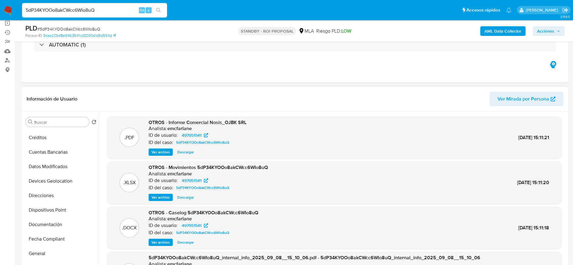
scroll to position [136, 0]
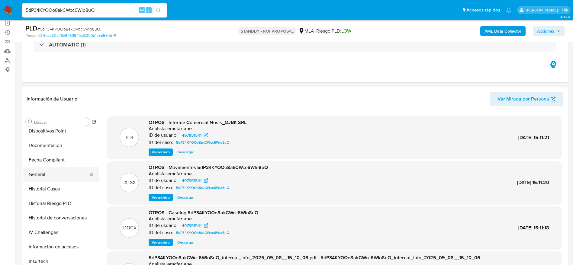
click at [47, 174] on button "General" at bounding box center [58, 174] width 71 height 14
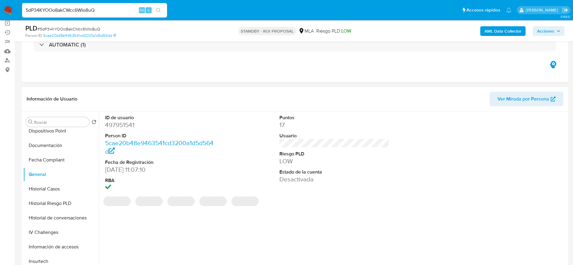
click at [125, 125] on dd "497951541" at bounding box center [160, 125] width 110 height 8
copy dd "497951541"
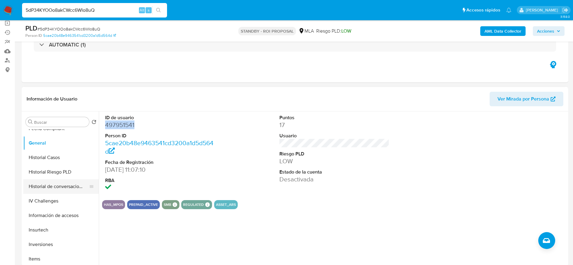
scroll to position [181, 0]
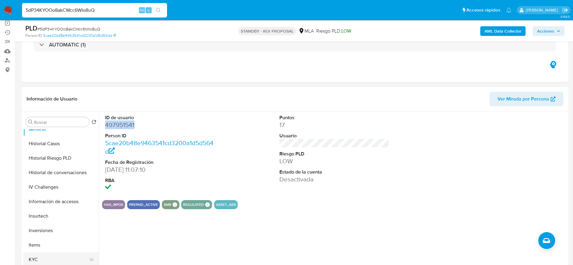
click at [45, 257] on button "KYC" at bounding box center [58, 259] width 71 height 14
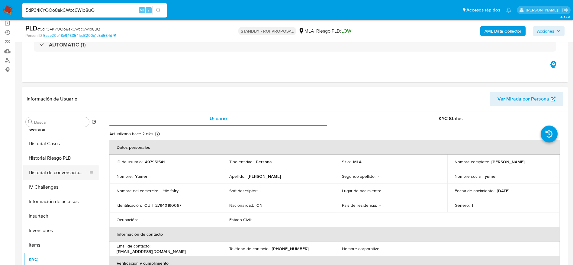
scroll to position [136, 0]
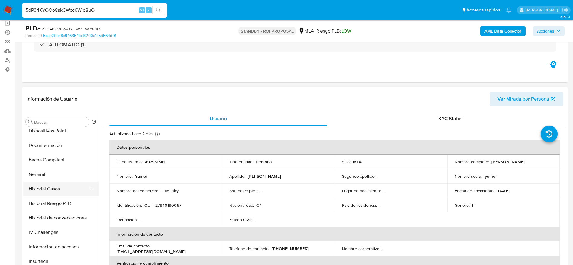
click at [51, 193] on button "Historial Casos" at bounding box center [58, 189] width 71 height 14
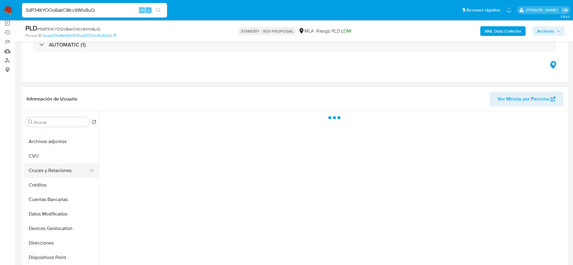
scroll to position [0, 0]
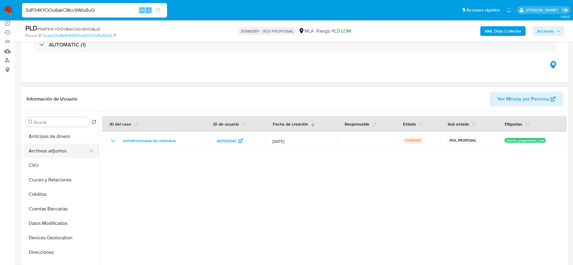
drag, startPoint x: 47, startPoint y: 151, endPoint x: 58, endPoint y: 155, distance: 11.5
click at [47, 151] on button "Archivos adjuntos" at bounding box center [58, 151] width 71 height 14
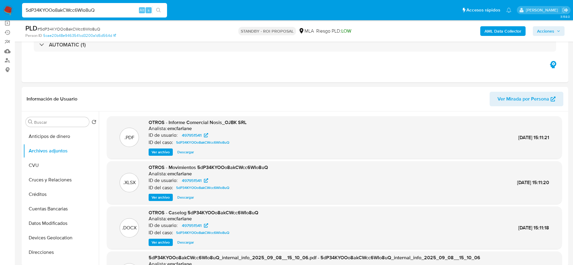
click at [100, 6] on input "5dP34KYOOo8akCWcc6WIo8uQ" at bounding box center [94, 10] width 145 height 8
click at [102, 10] on input "5dP34KYOOo8akCWcc6WIo8uQ" at bounding box center [94, 10] width 145 height 8
paste input "KL9M1UHKjqTPAUjIFUGkjUbg"
type input "KL9M1UHKjqTPAUjIFUGkjUbg"
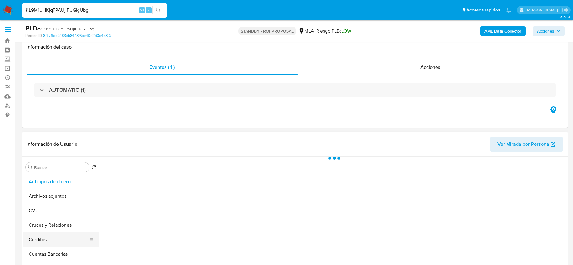
scroll to position [91, 0]
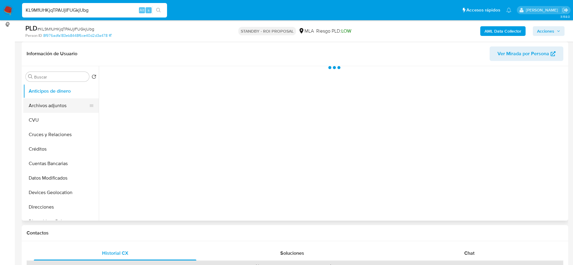
click at [48, 108] on button "Archivos adjuntos" at bounding box center [58, 105] width 71 height 14
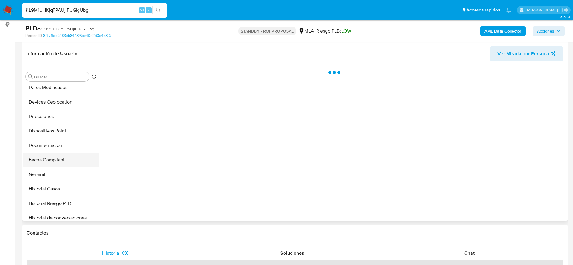
select select "10"
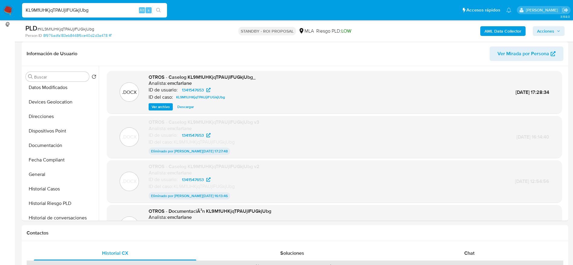
click at [82, 13] on input "KL9M1UHKjqTPAUjIFUGkjUbg" at bounding box center [94, 10] width 145 height 8
paste input "qxHpzCiZlvZoxmSgCDYgtSNx"
type input "qxHpzCiZlvZoxmSgCDYgtSNx"
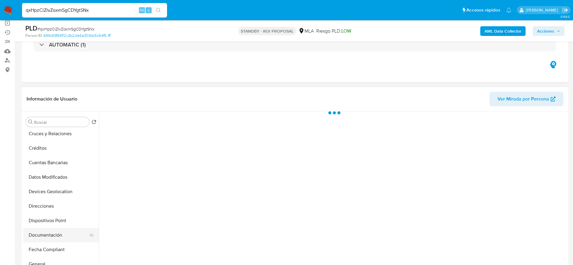
scroll to position [91, 0]
click at [42, 236] on button "Historial Casos" at bounding box center [58, 234] width 71 height 14
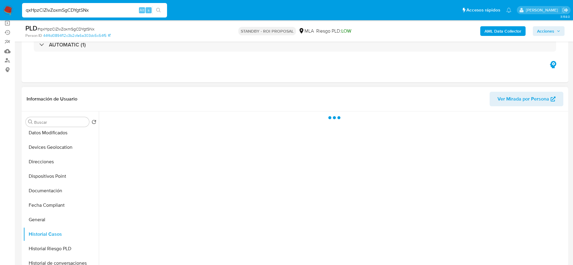
select select "10"
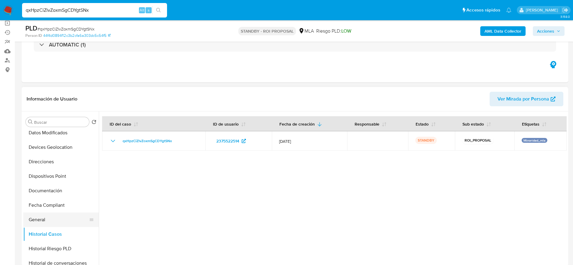
drag, startPoint x: 41, startPoint y: 221, endPoint x: 110, endPoint y: 189, distance: 75.7
click at [41, 221] on button "General" at bounding box center [60, 220] width 75 height 14
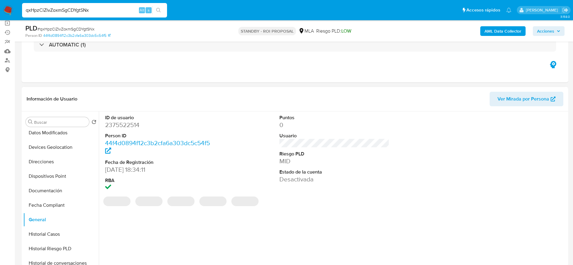
click at [132, 127] on dd "2375522514" at bounding box center [160, 125] width 110 height 8
copy dd "2375522514"
click at [106, 11] on input "qxHpzCiZlvZoxmSgCDYgtSNx" at bounding box center [94, 10] width 145 height 8
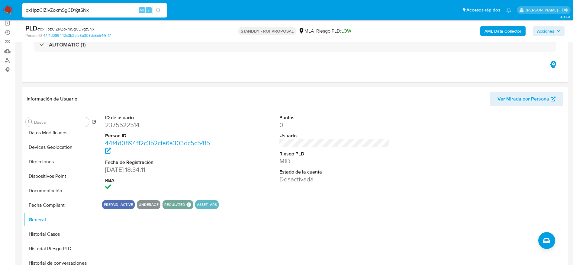
paste input "U1Xv0dzBtCWm5BGBqipZVoni"
type input "U1Xv0dzBtCWm5BGBqipZVoni"
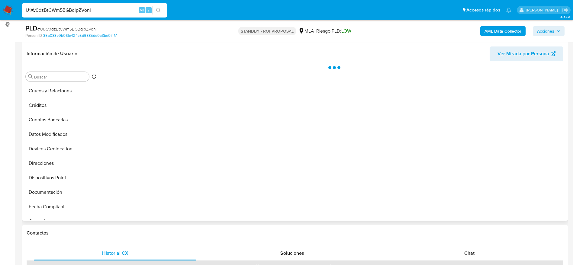
scroll to position [136, 0]
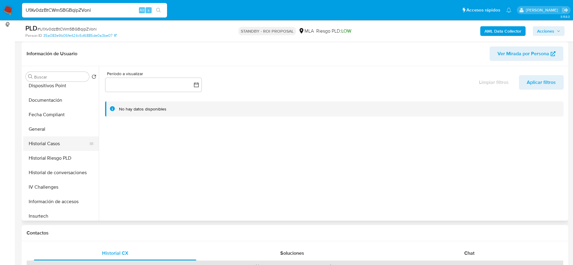
click at [47, 142] on button "Historial Casos" at bounding box center [58, 143] width 71 height 14
select select "10"
